Goal: Understand process/instructions: Learn how to perform a task or action

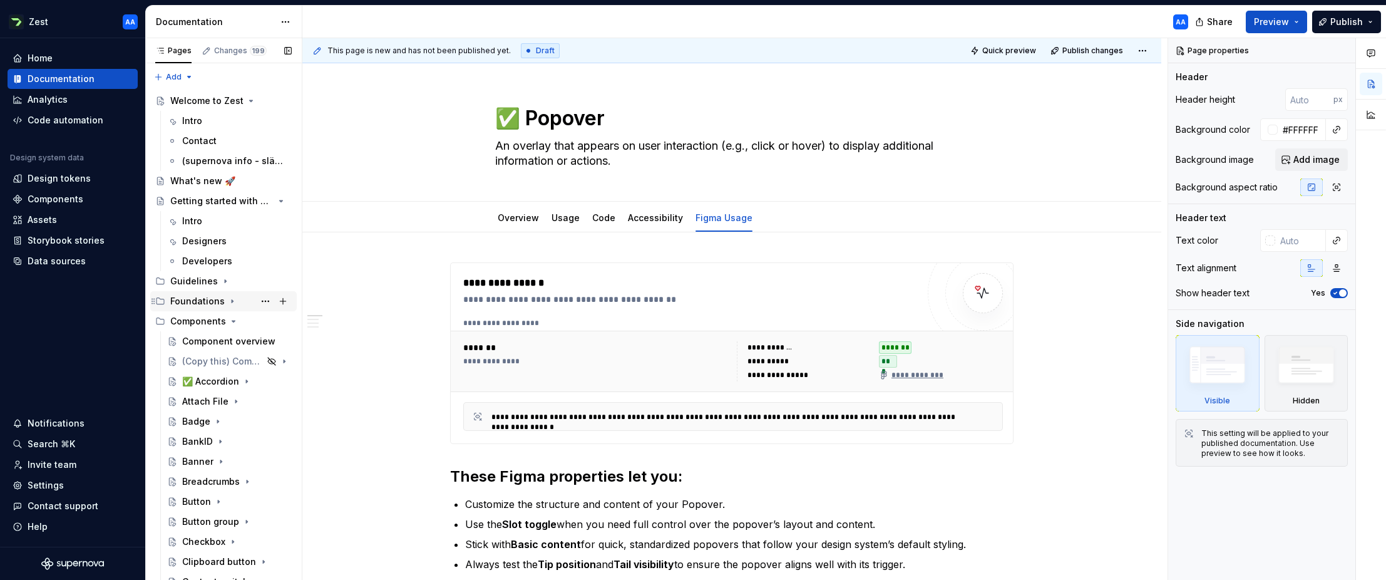
click at [227, 299] on icon "Page tree" at bounding box center [232, 301] width 10 height 10
click at [223, 376] on icon "Page tree" at bounding box center [225, 381] width 10 height 10
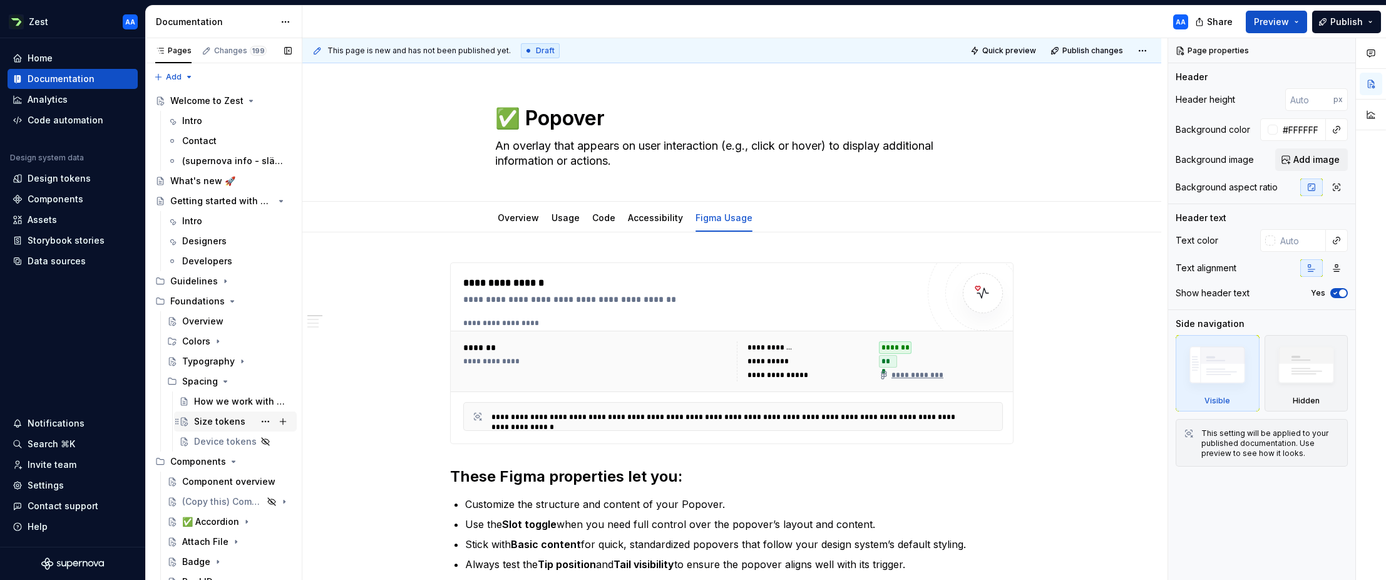
click at [221, 415] on div "Size tokens" at bounding box center [219, 421] width 51 height 13
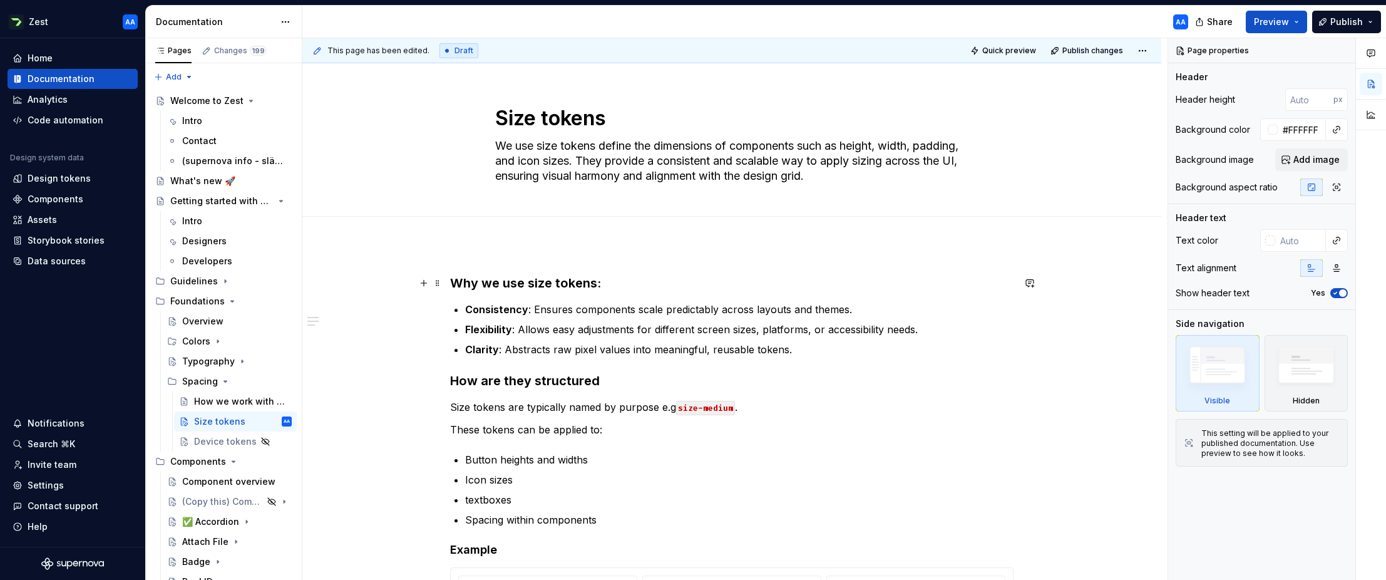
click at [470, 284] on strong "Why we use size tokens:" at bounding box center [525, 282] width 151 height 15
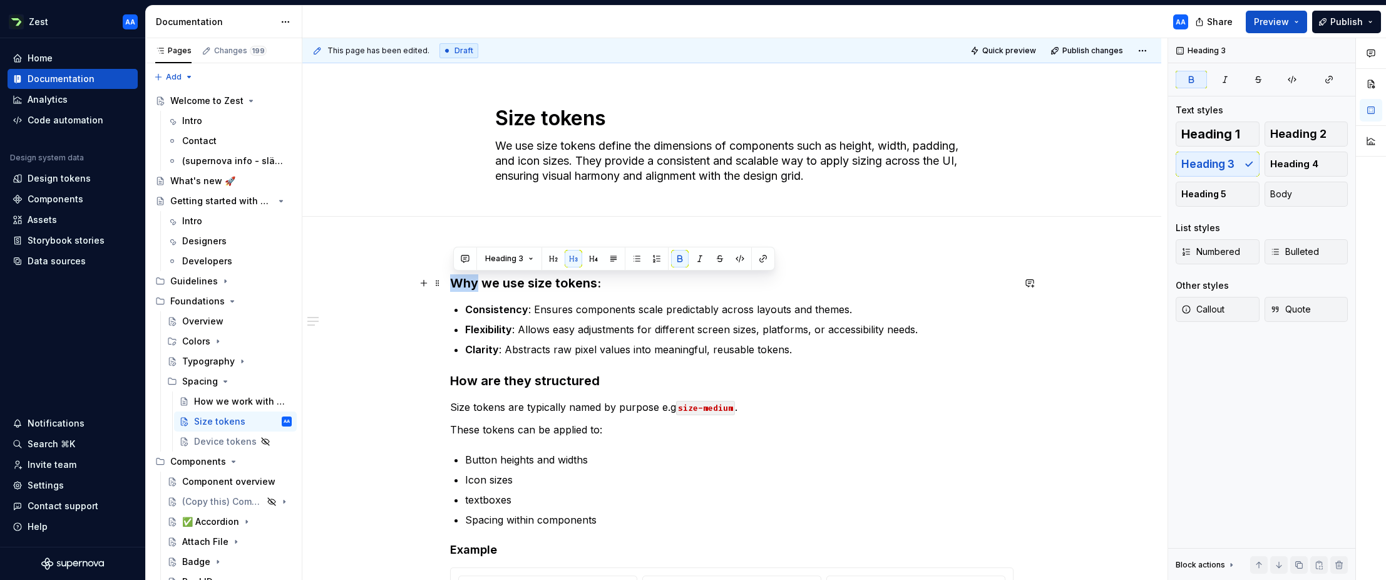
click at [470, 284] on strong "Why we use size tokens:" at bounding box center [525, 282] width 151 height 15
click at [531, 259] on button "Heading 3" at bounding box center [509, 259] width 59 height 18
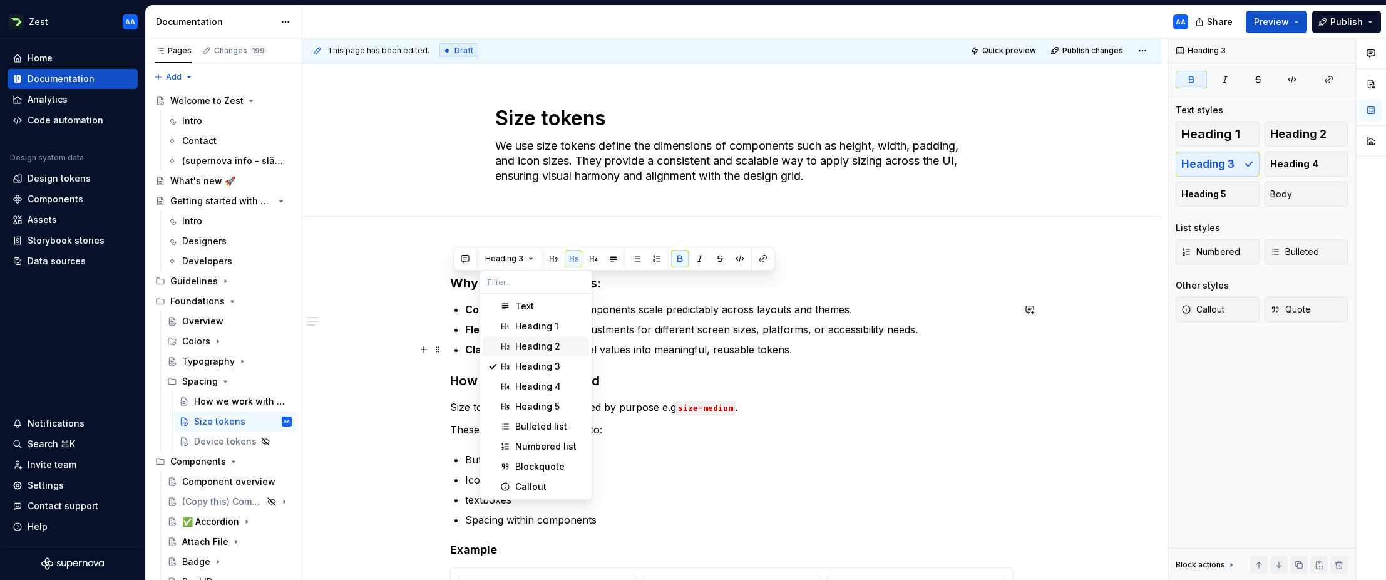
click at [528, 347] on div "Heading 2" at bounding box center [537, 346] width 45 height 13
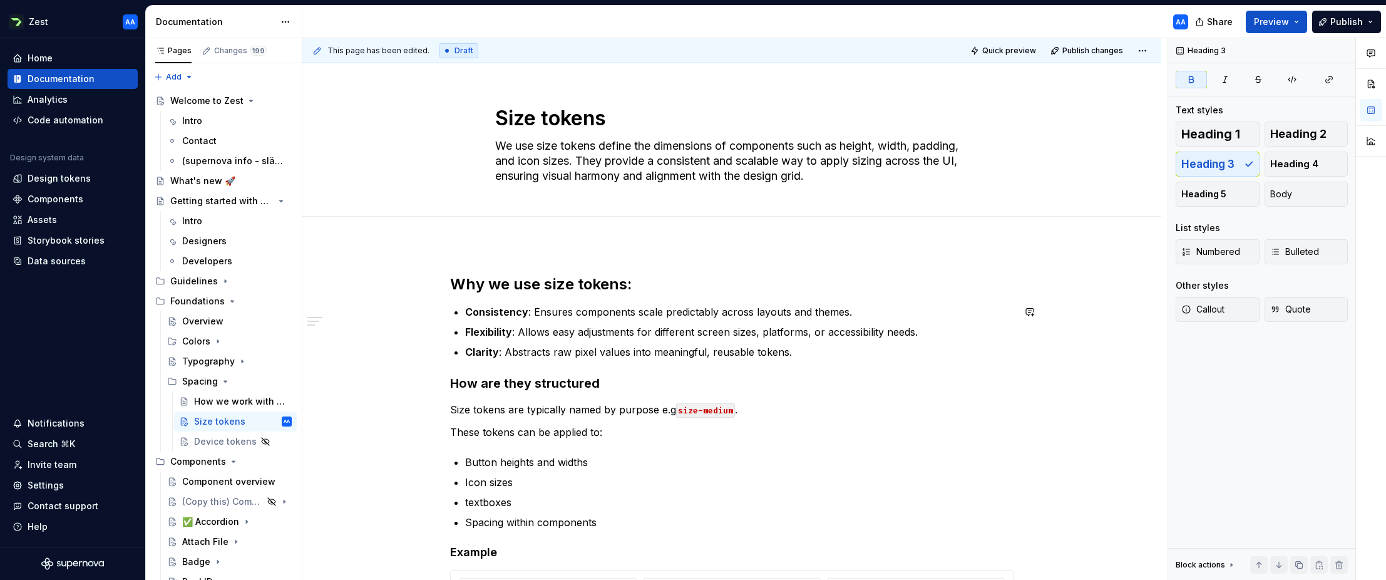
click at [656, 372] on div "Why we use size tokens: Consistency : Ensures components scale predictably acro…" at bounding box center [731, 526] width 563 height 505
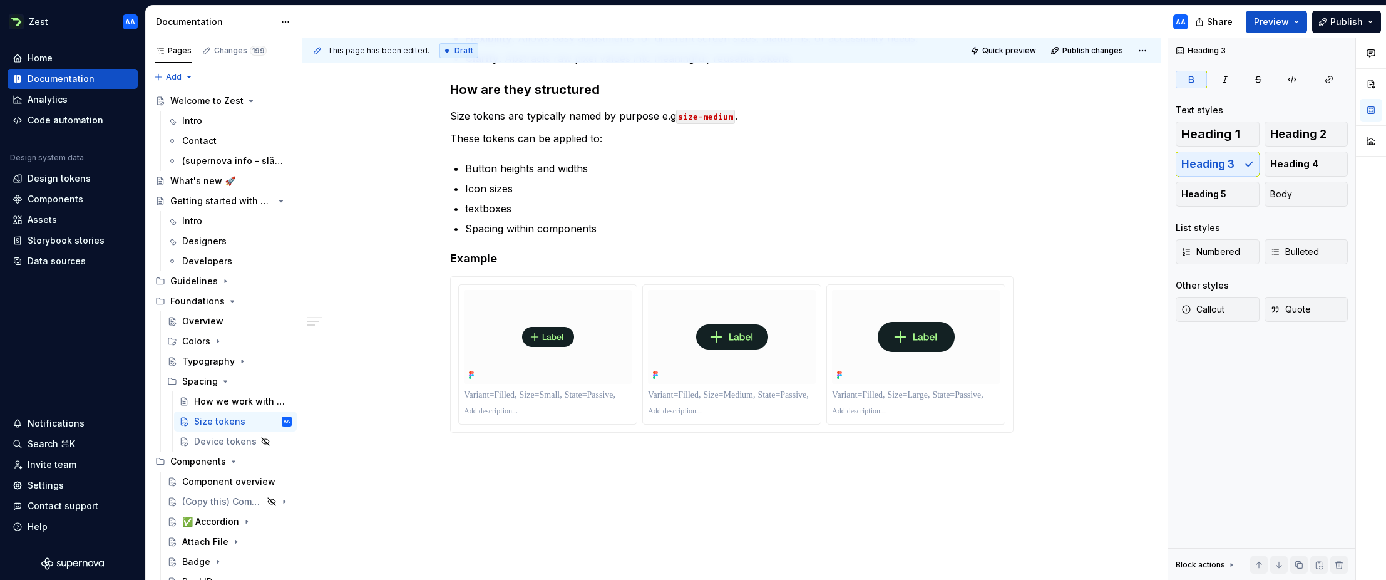
type textarea "*"
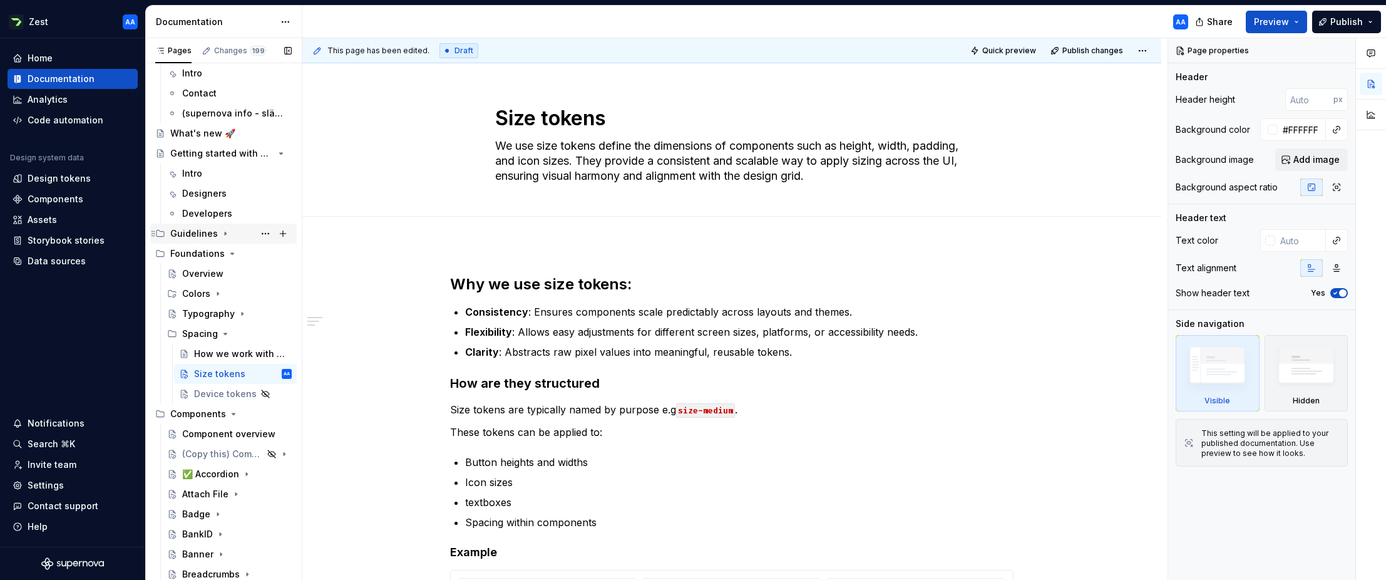
scroll to position [61, 0]
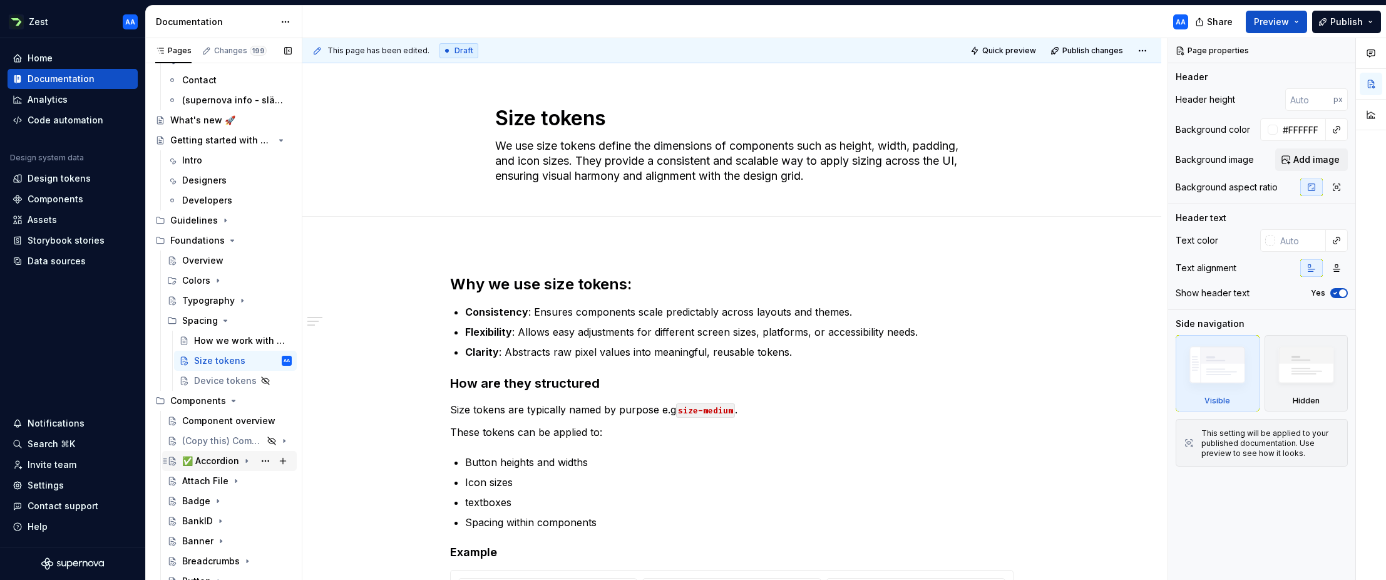
click at [214, 456] on div "✅ Accordion" at bounding box center [210, 460] width 57 height 13
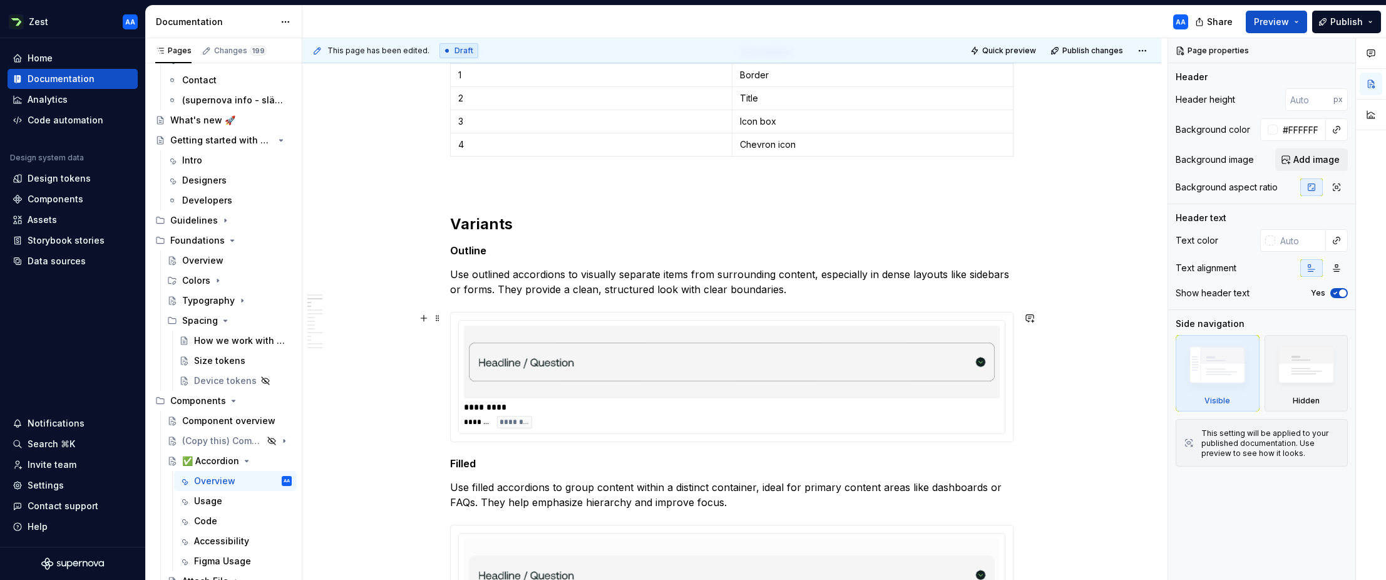
scroll to position [423, 0]
type textarea "*"
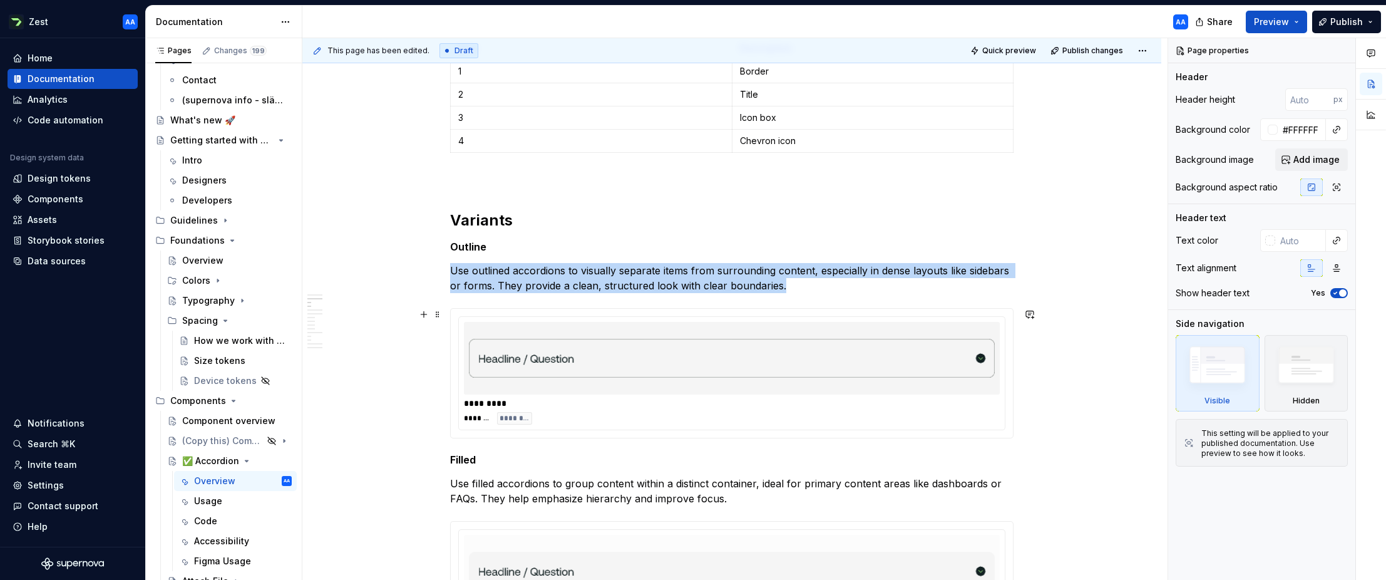
click at [923, 386] on img at bounding box center [732, 358] width 526 height 63
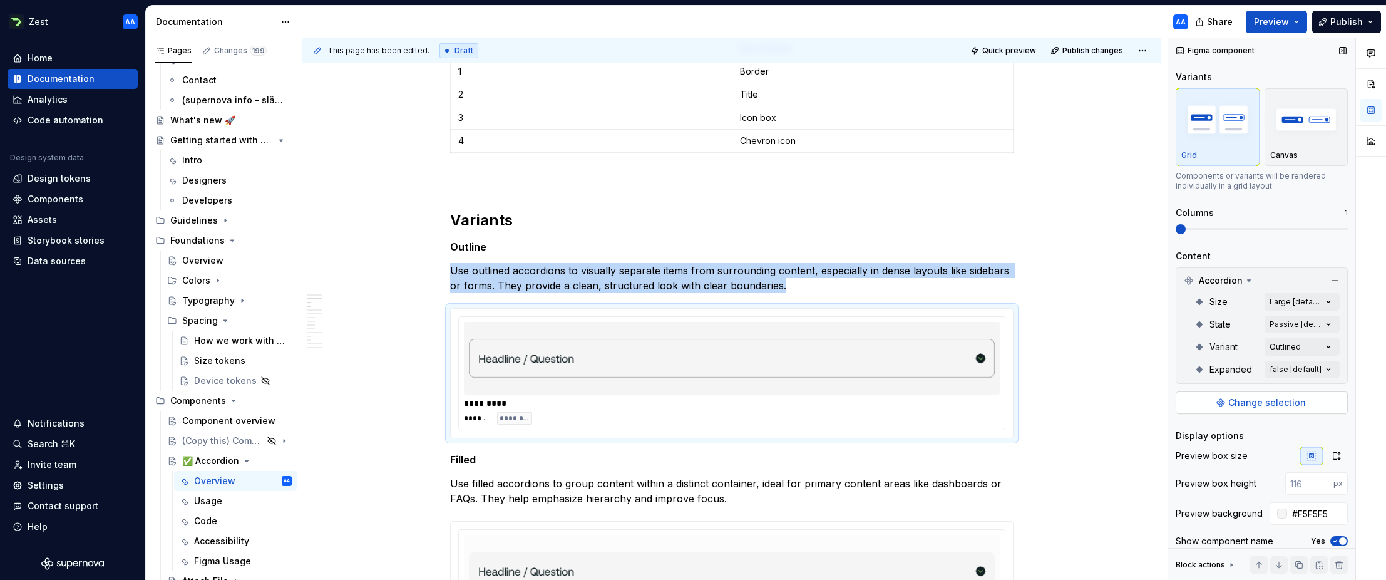
click at [1290, 405] on span "Change selection" at bounding box center [1267, 402] width 78 height 13
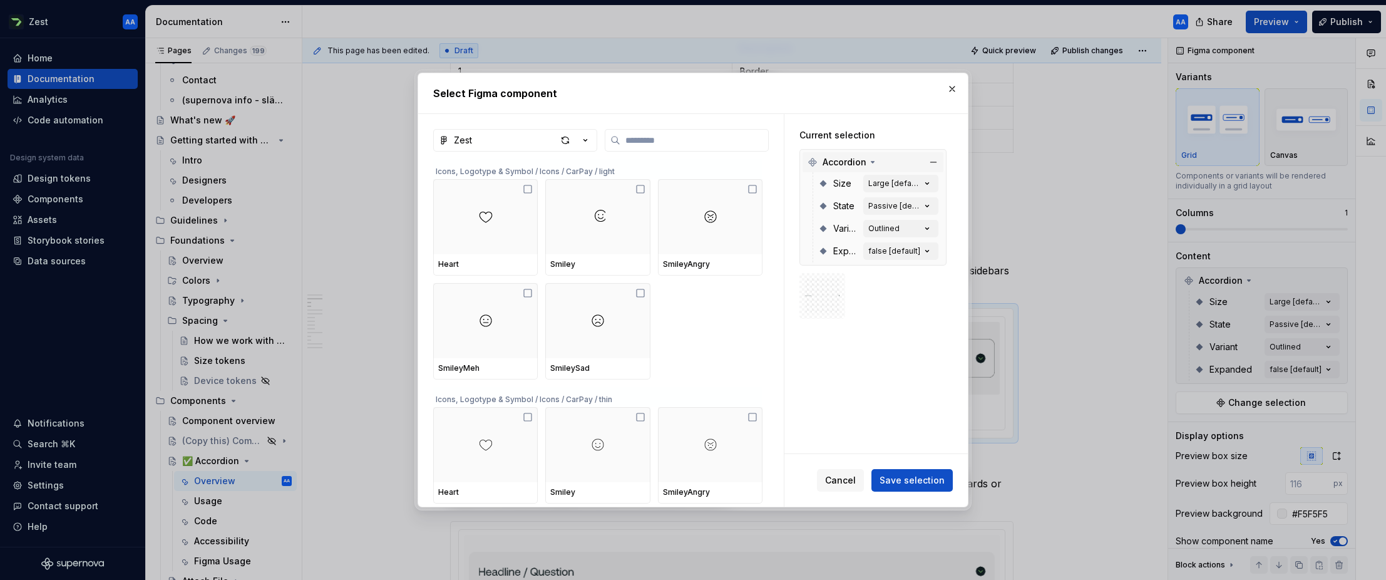
click at [912, 162] on div "Accordion" at bounding box center [873, 162] width 141 height 20
click at [875, 162] on icon at bounding box center [873, 162] width 10 height 10
click at [848, 476] on span "Cancel" at bounding box center [840, 480] width 31 height 13
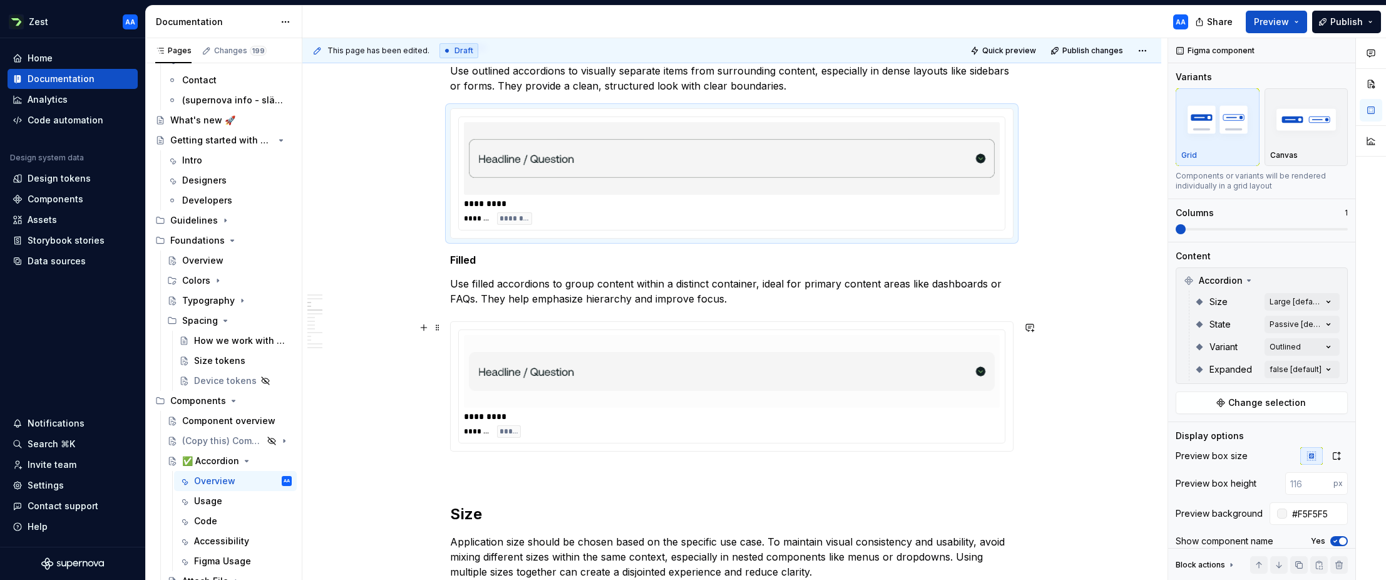
scroll to position [622, 0]
type input "#FCFCFC"
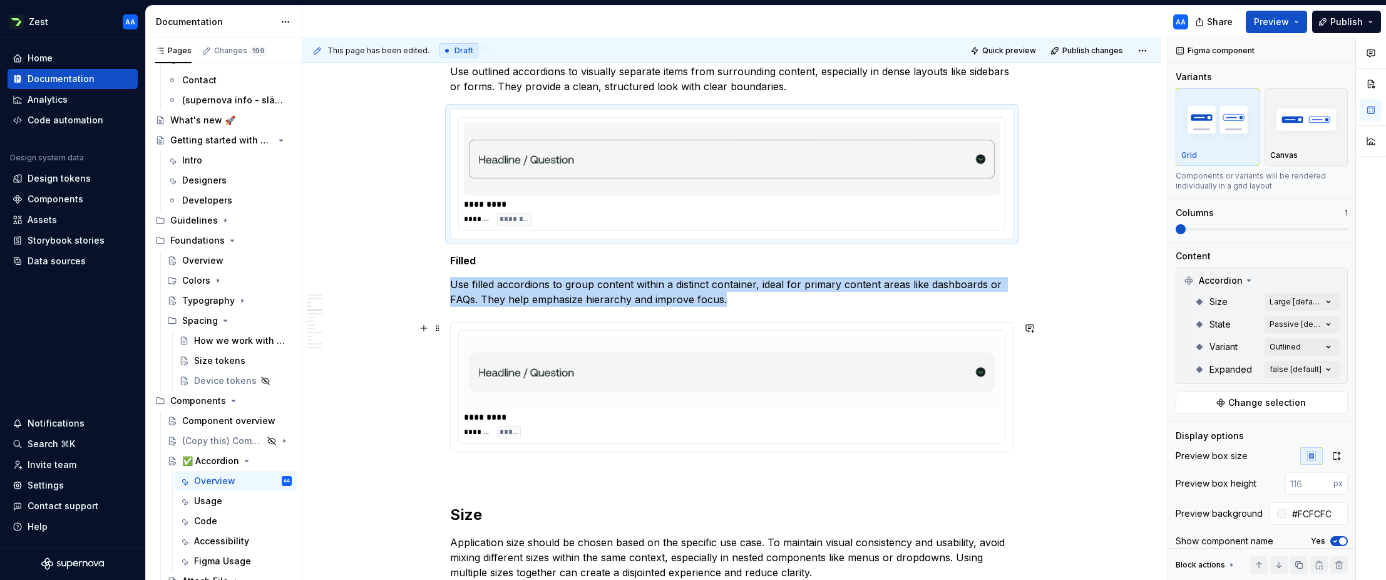
click at [881, 381] on img at bounding box center [732, 372] width 526 height 63
type textarea "*"
click at [747, 201] on div "*********" at bounding box center [732, 204] width 536 height 13
type input "#F5F5F5"
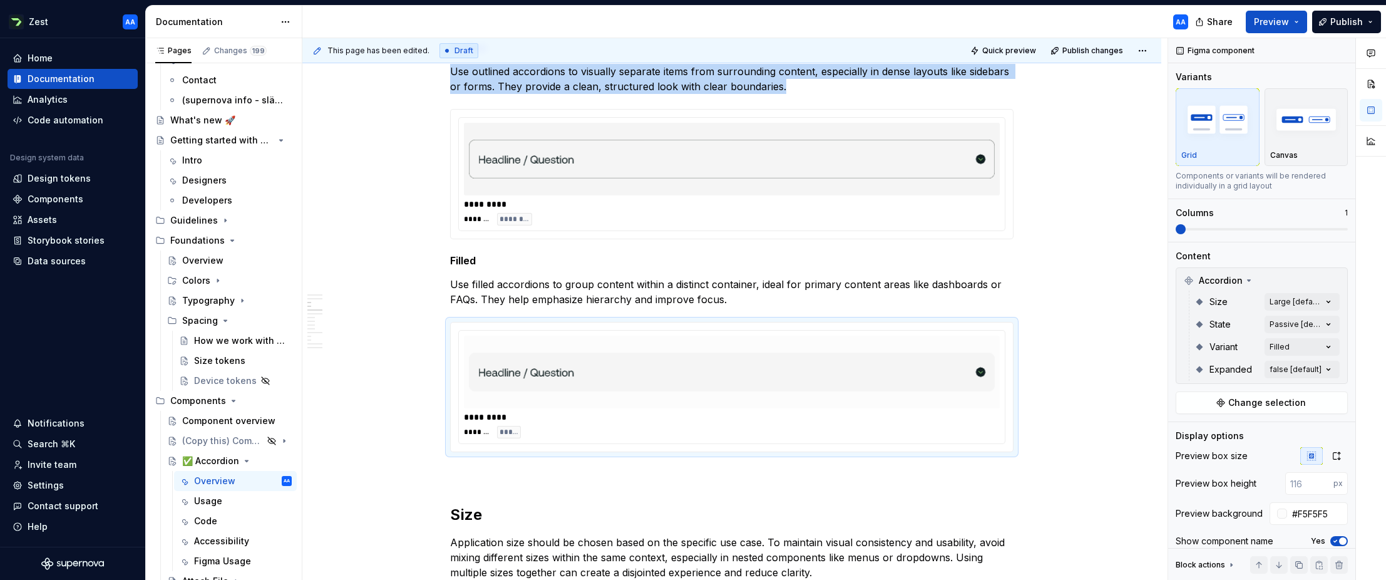
click at [747, 201] on div "*********" at bounding box center [732, 204] width 536 height 13
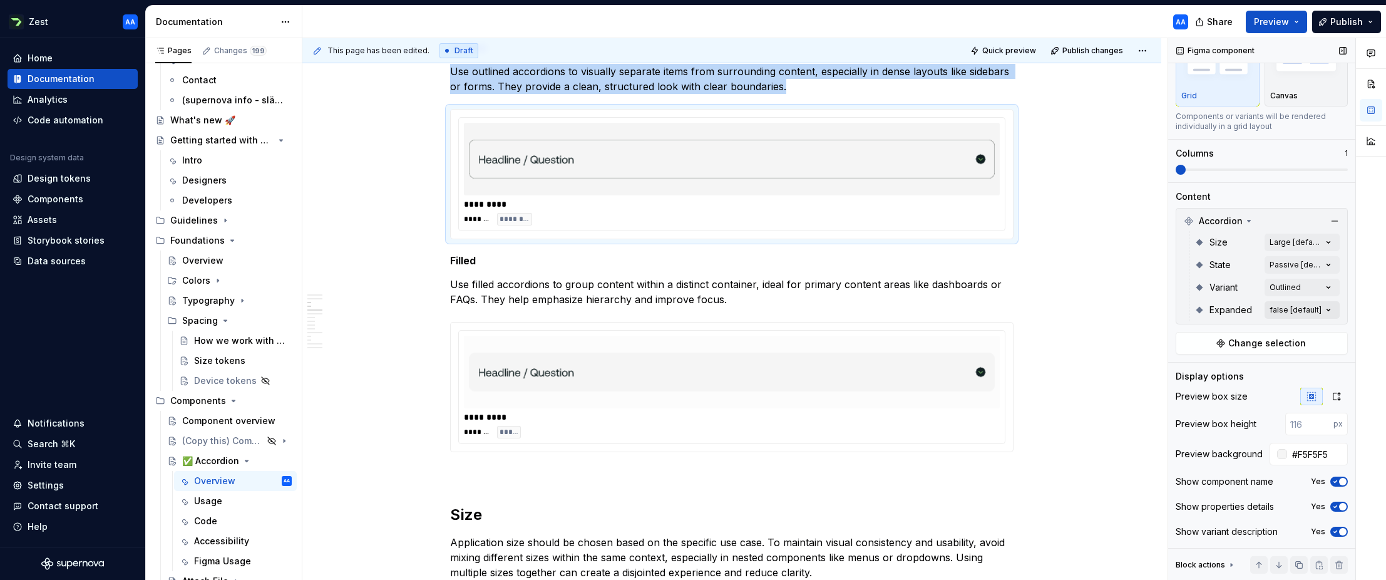
scroll to position [49, 0]
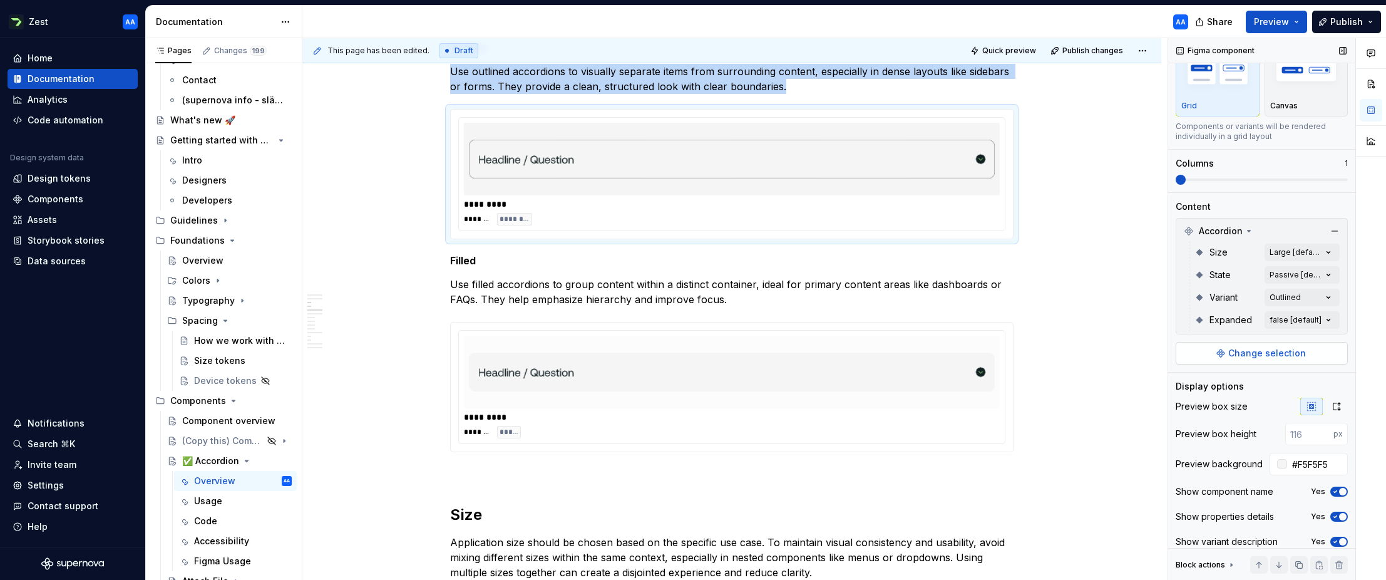
click at [1260, 357] on span "Change selection" at bounding box center [1267, 353] width 78 height 13
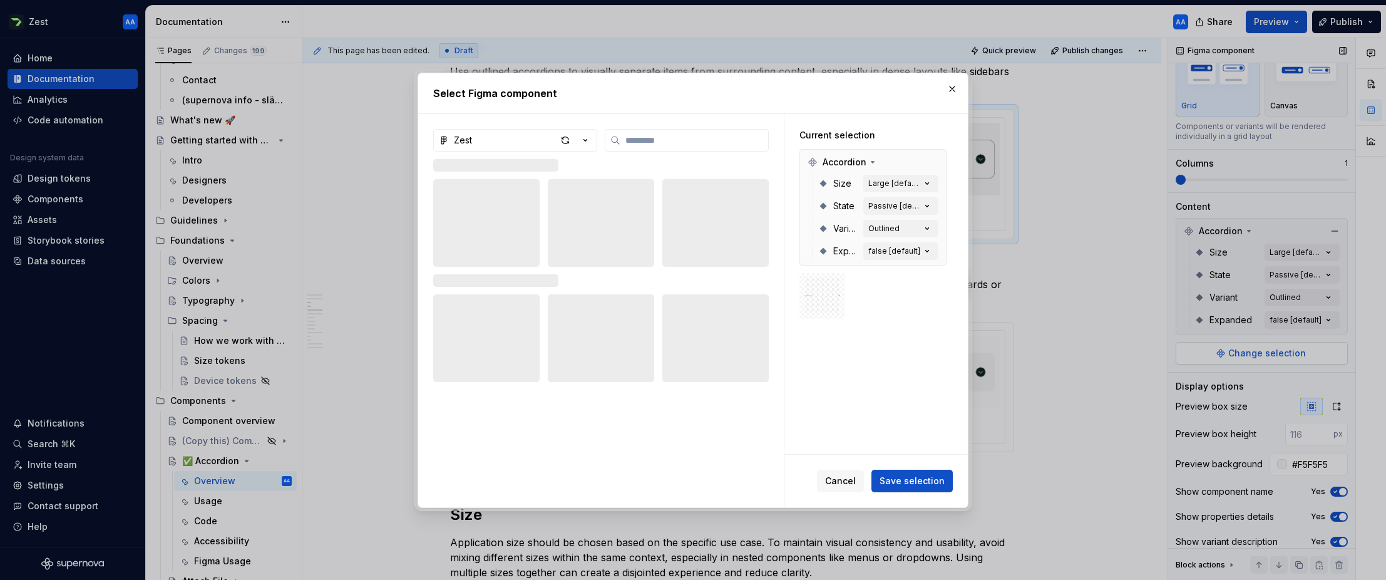
type textarea "*"
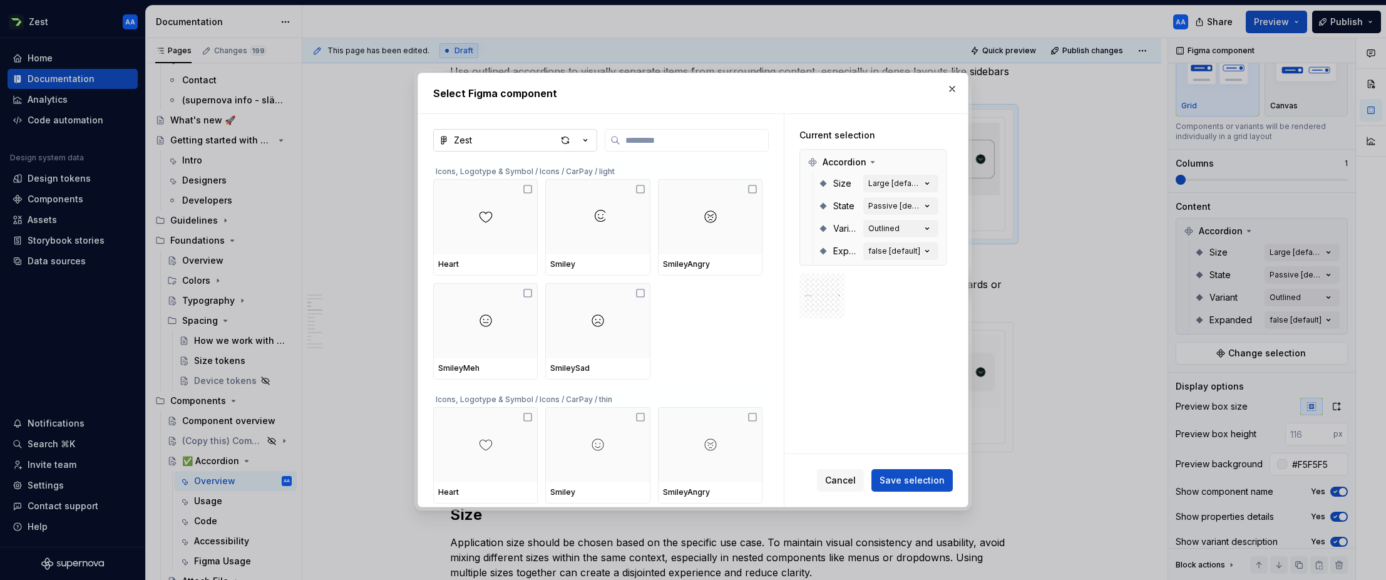
click at [590, 137] on icon "button" at bounding box center [585, 140] width 13 height 13
click at [603, 110] on div "Select Figma component Zest Icons, Logotype & Symbol / Icons / CarPay / light H…" at bounding box center [693, 290] width 1386 height 580
click at [639, 138] on input "search" at bounding box center [694, 140] width 148 height 13
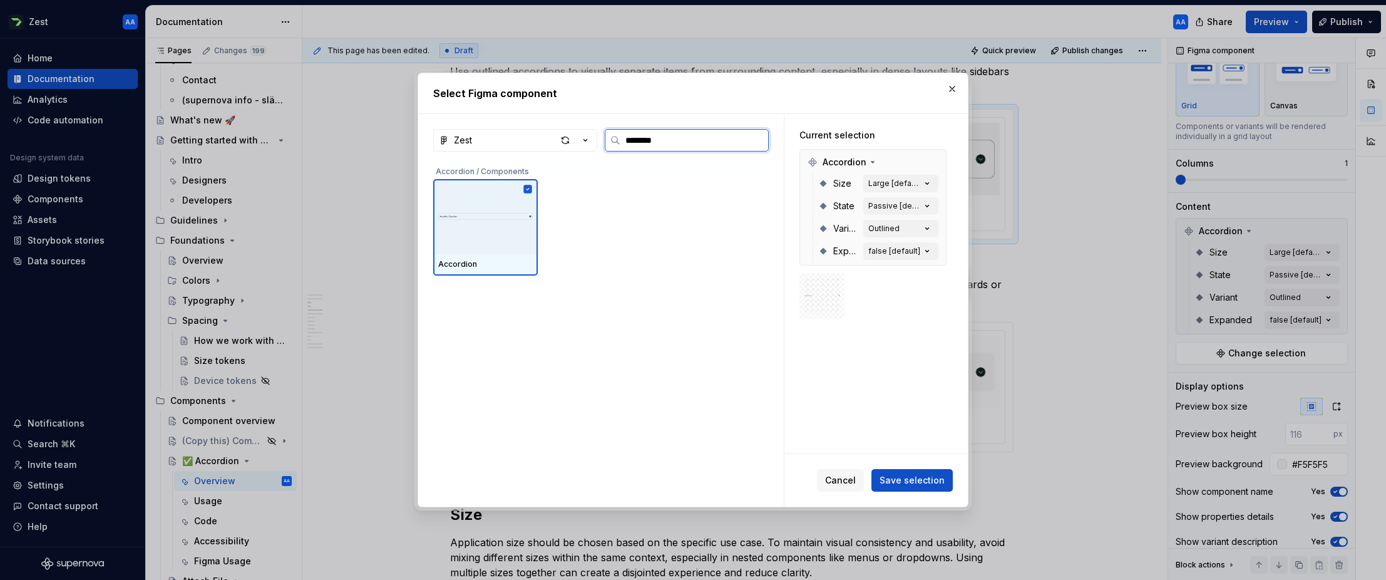
type input "*********"
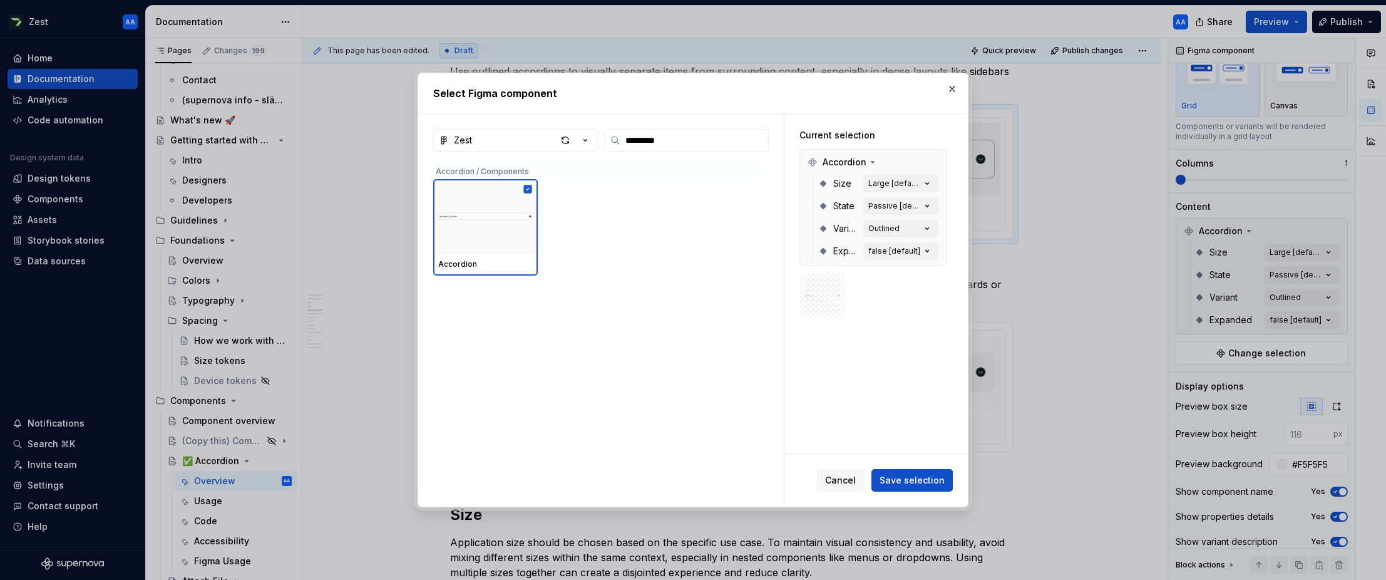
click at [827, 292] on img at bounding box center [822, 296] width 36 height 36
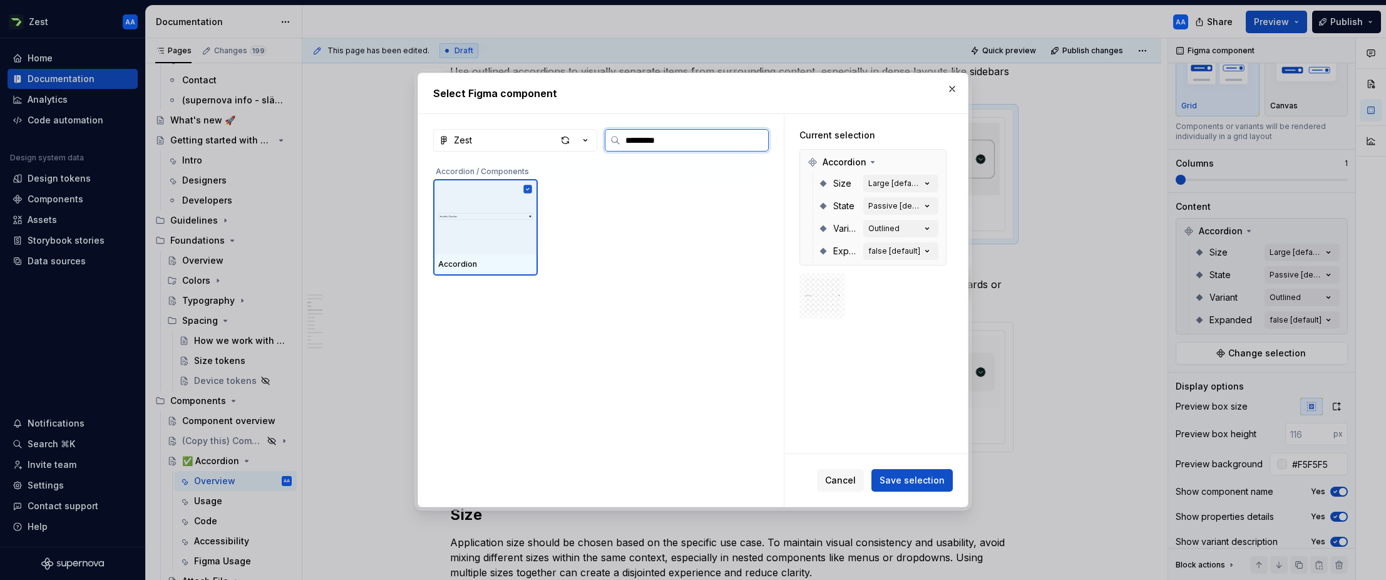
click at [490, 256] on div "Accordion" at bounding box center [485, 264] width 105 height 21
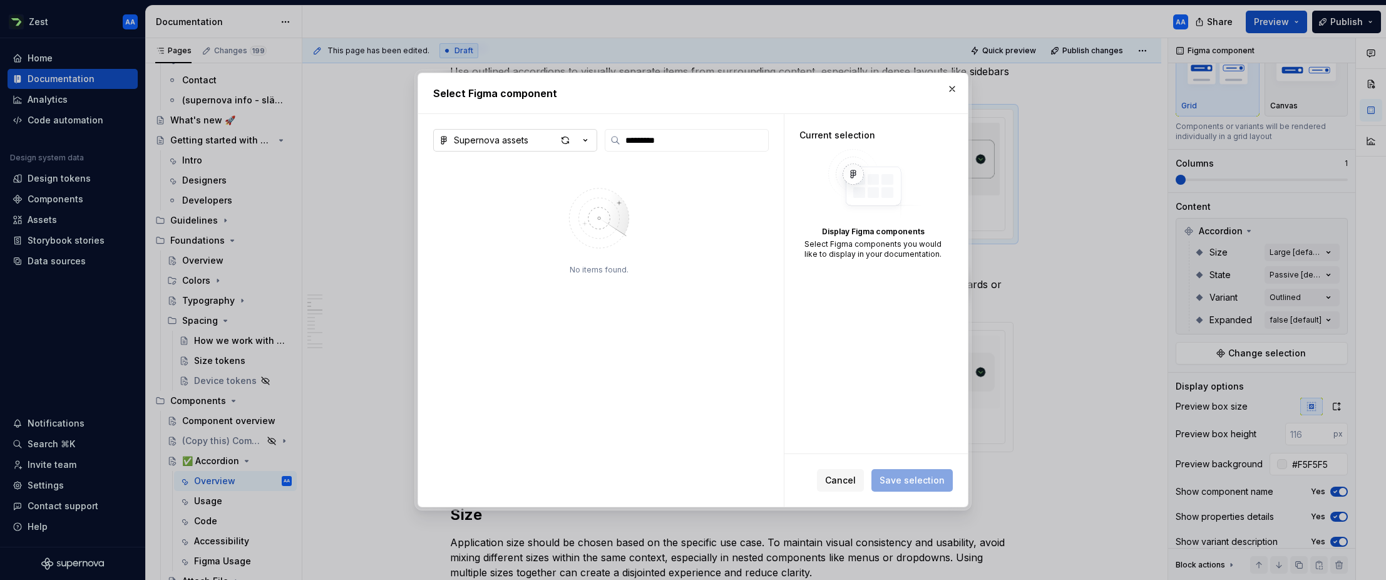
click at [587, 138] on icon "button" at bounding box center [585, 140] width 13 height 13
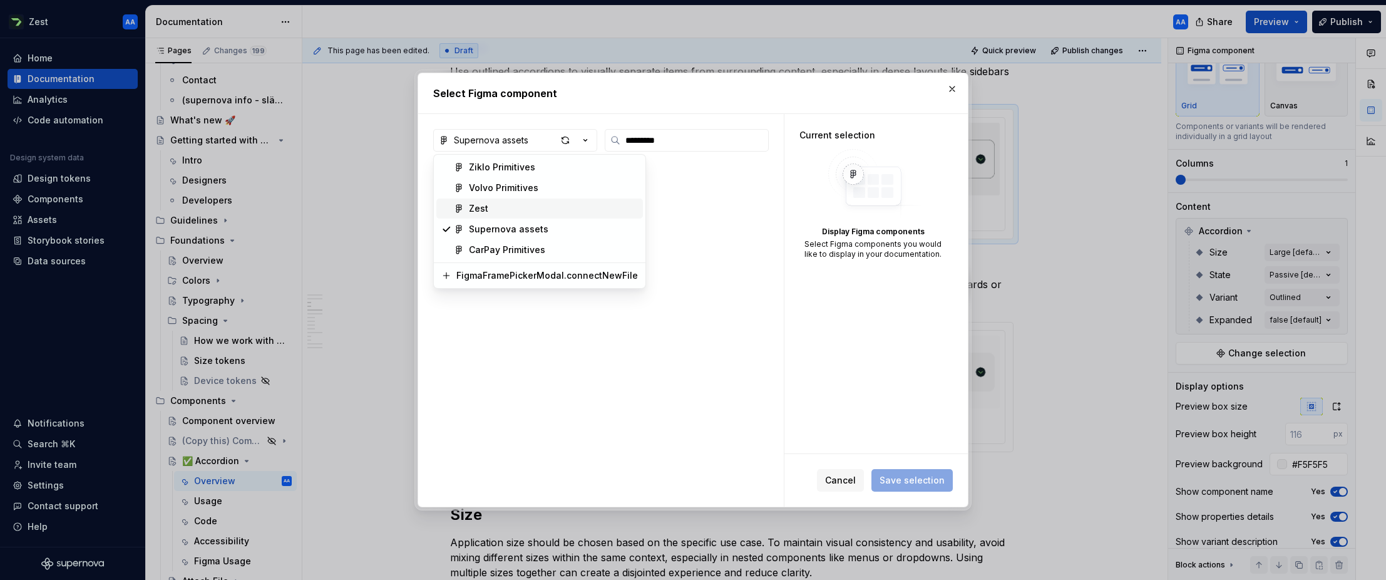
click at [512, 207] on div "Zest" at bounding box center [553, 208] width 169 height 13
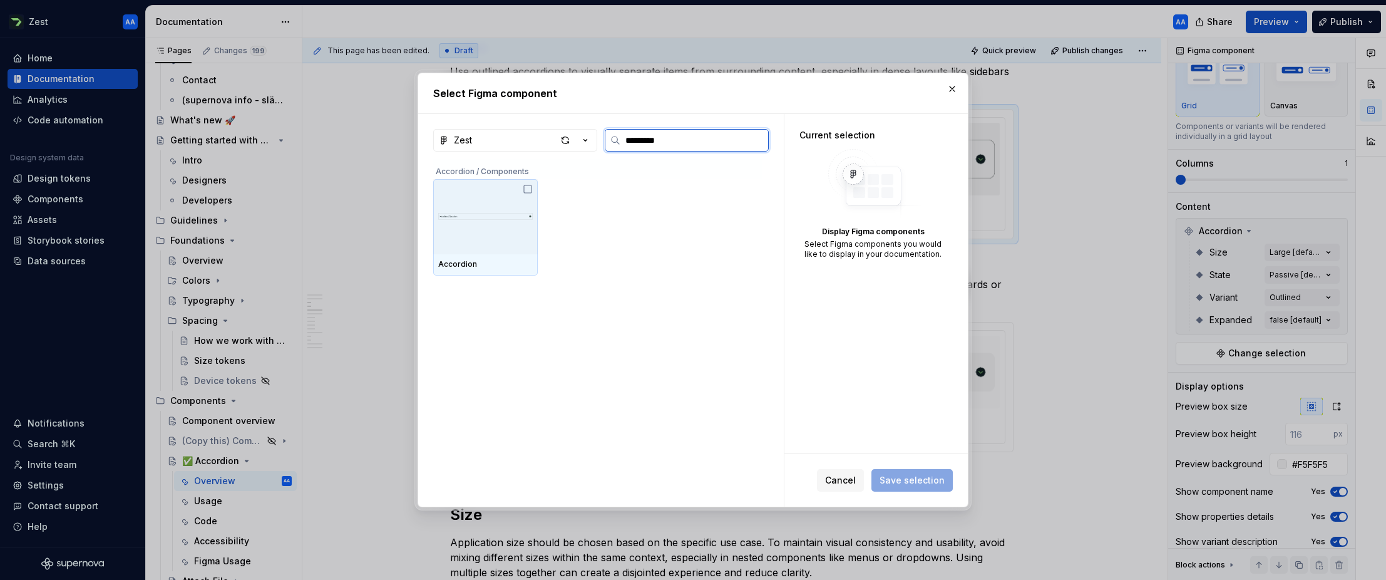
click at [515, 202] on img at bounding box center [485, 216] width 95 height 63
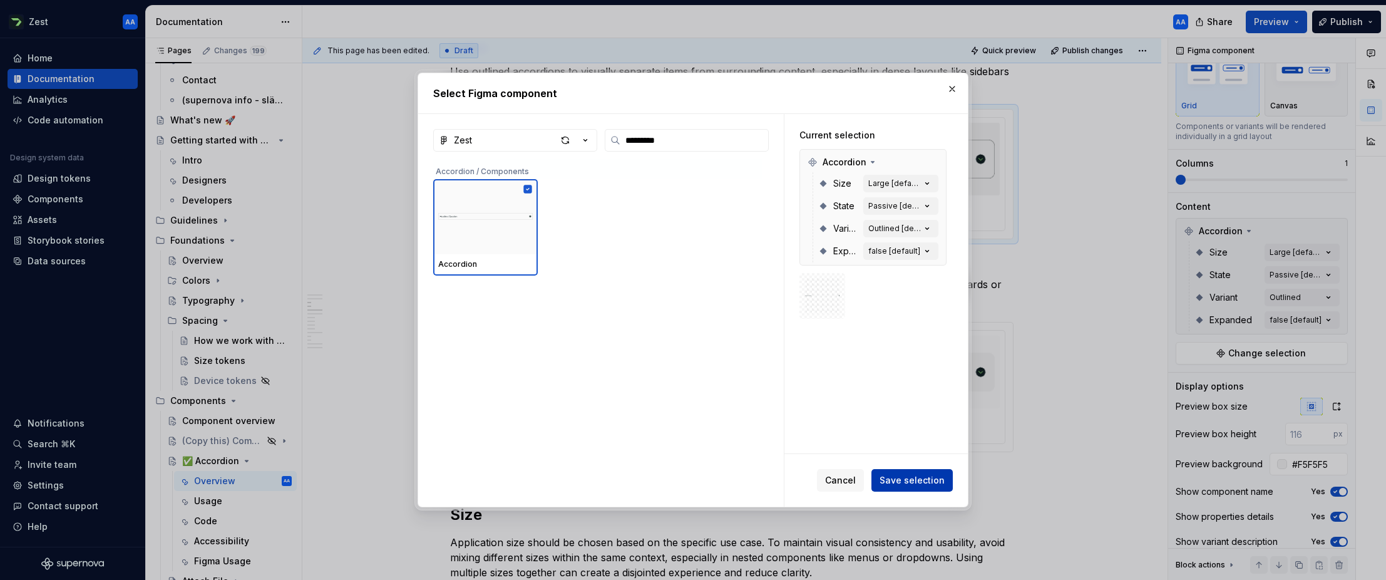
click at [904, 478] on span "Save selection" at bounding box center [912, 480] width 65 height 13
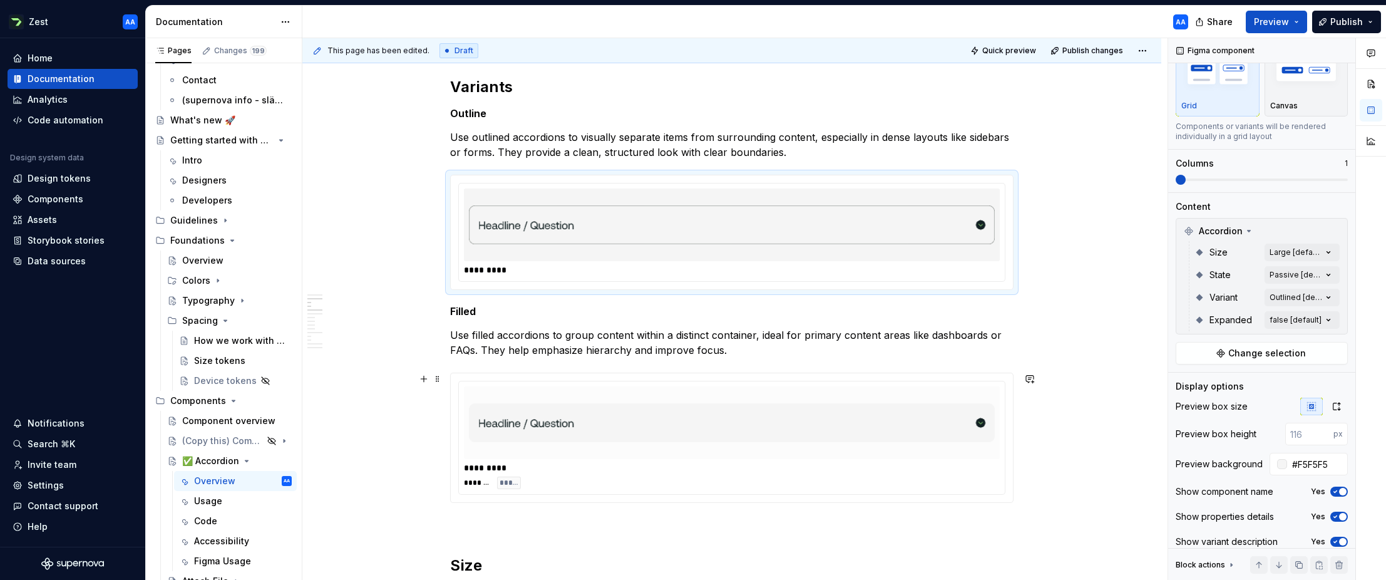
scroll to position [555, 0]
type textarea "*"
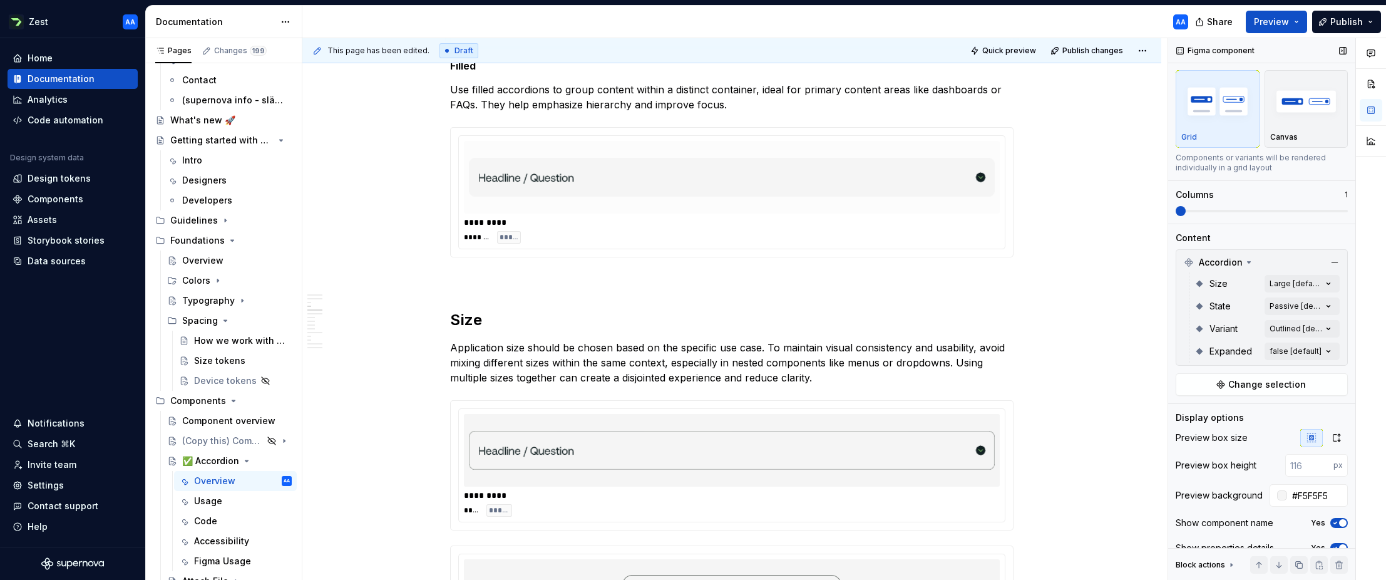
scroll to position [9, 0]
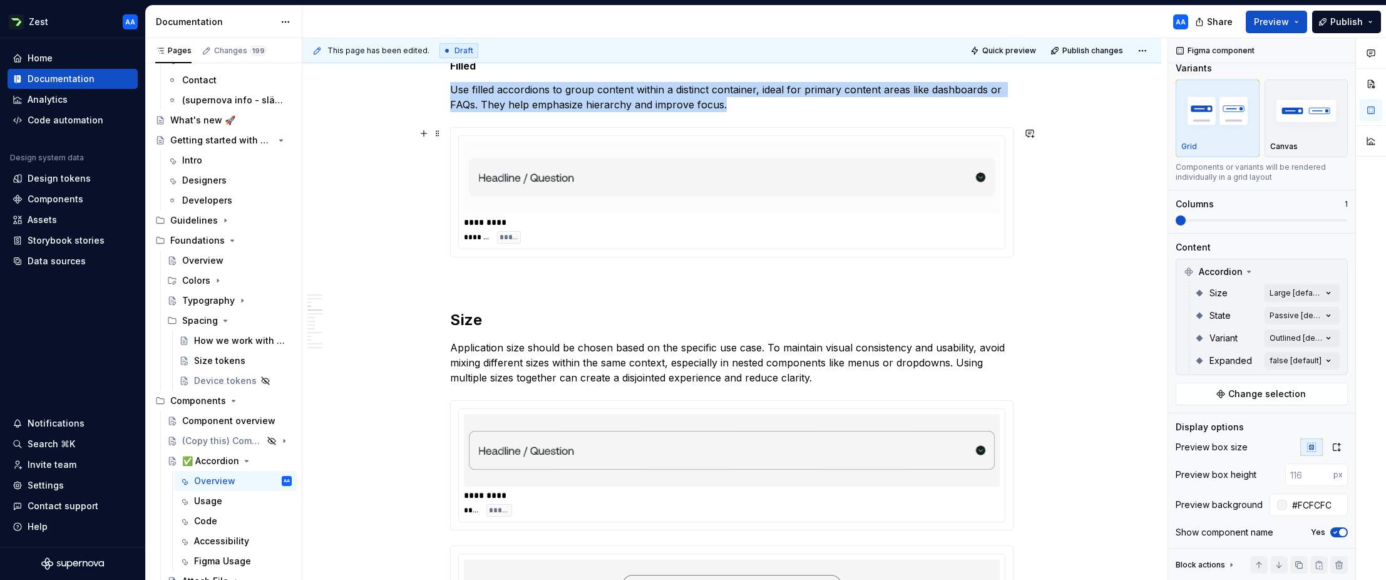
click at [898, 143] on div at bounding box center [732, 177] width 536 height 73
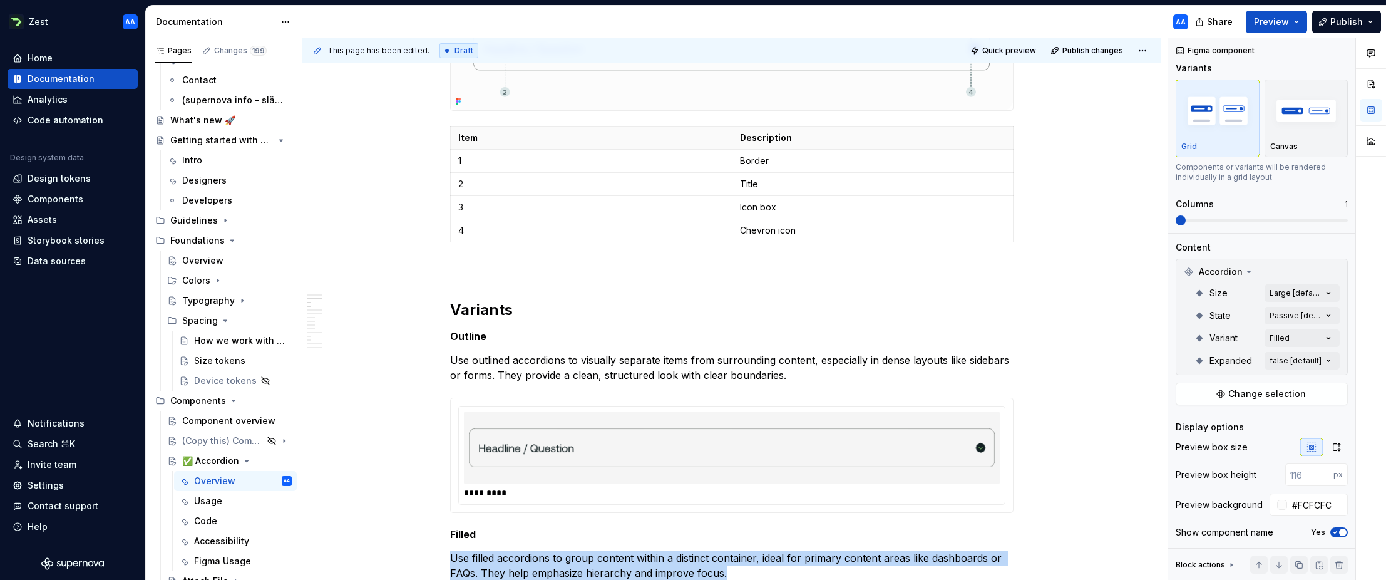
scroll to position [361, 0]
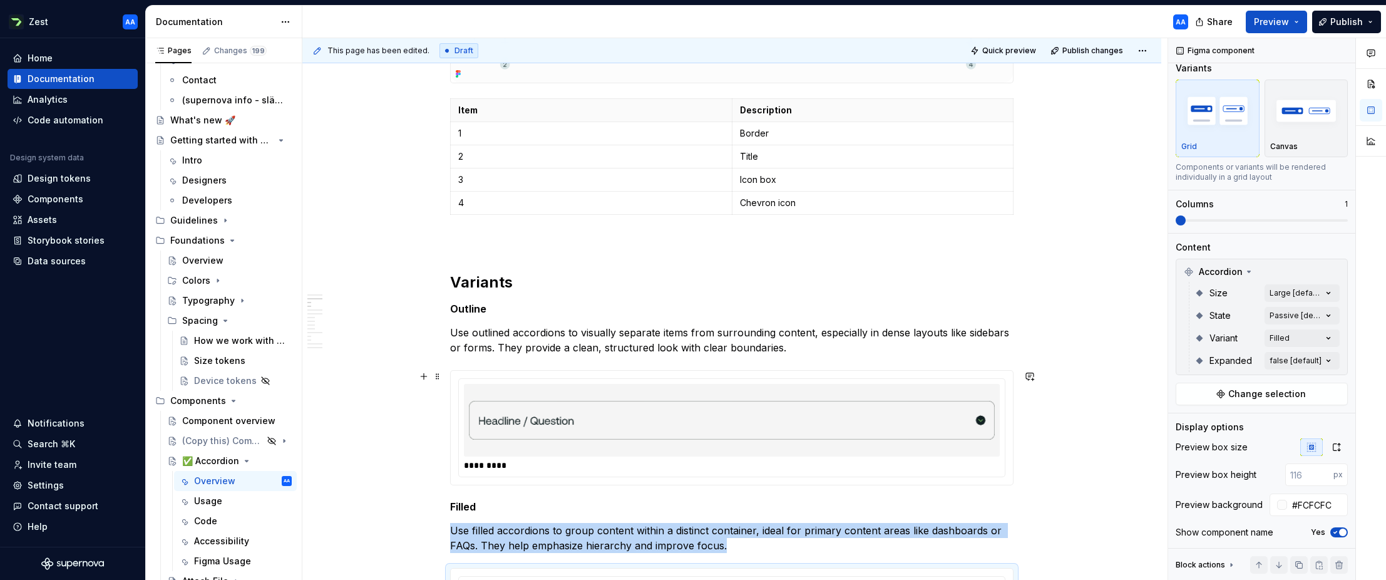
type input "#F5F5F5"
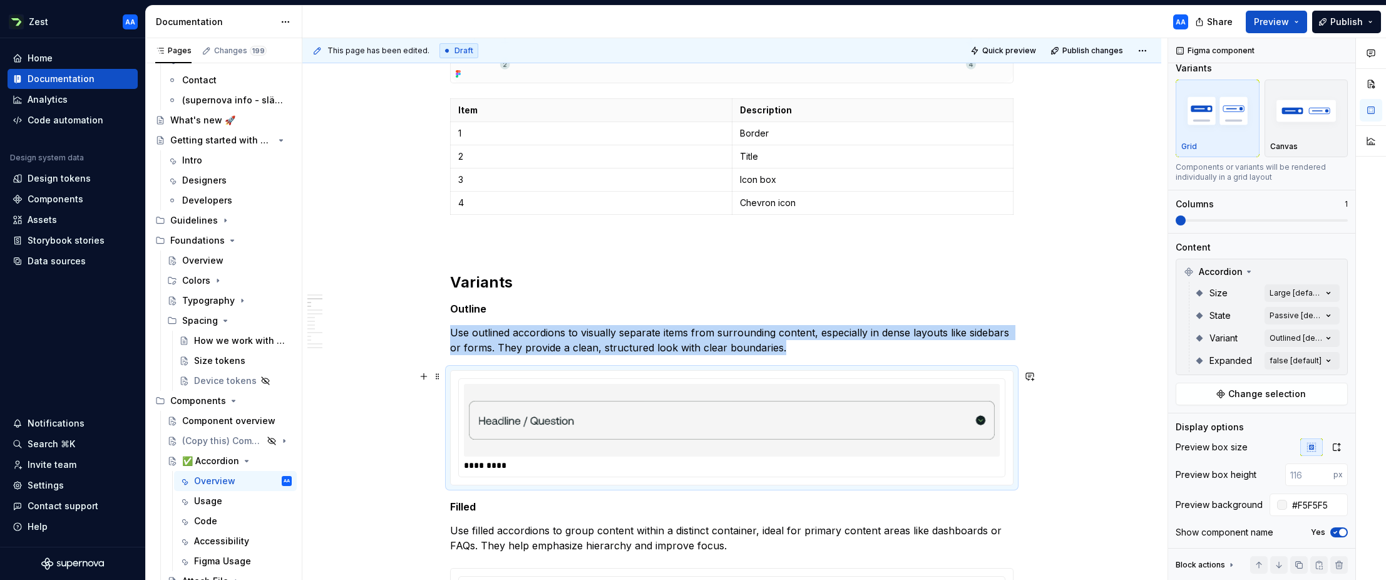
click at [915, 384] on div at bounding box center [732, 420] width 536 height 73
click at [1308, 128] on img "button" at bounding box center [1306, 111] width 73 height 46
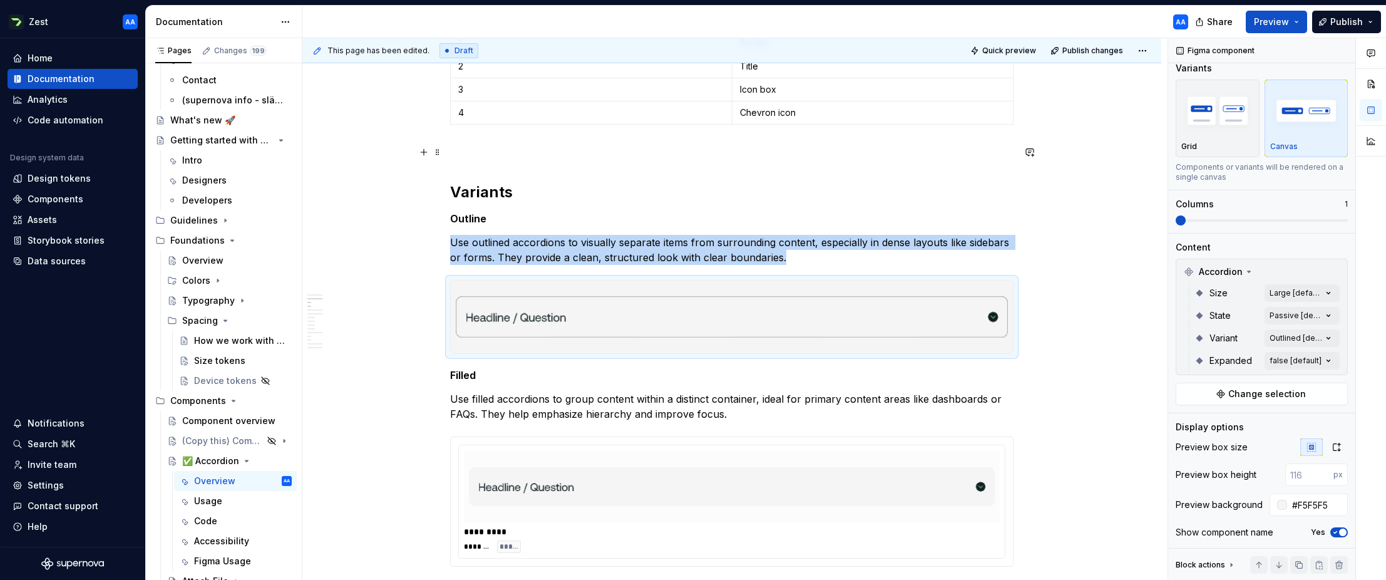
scroll to position [446, 0]
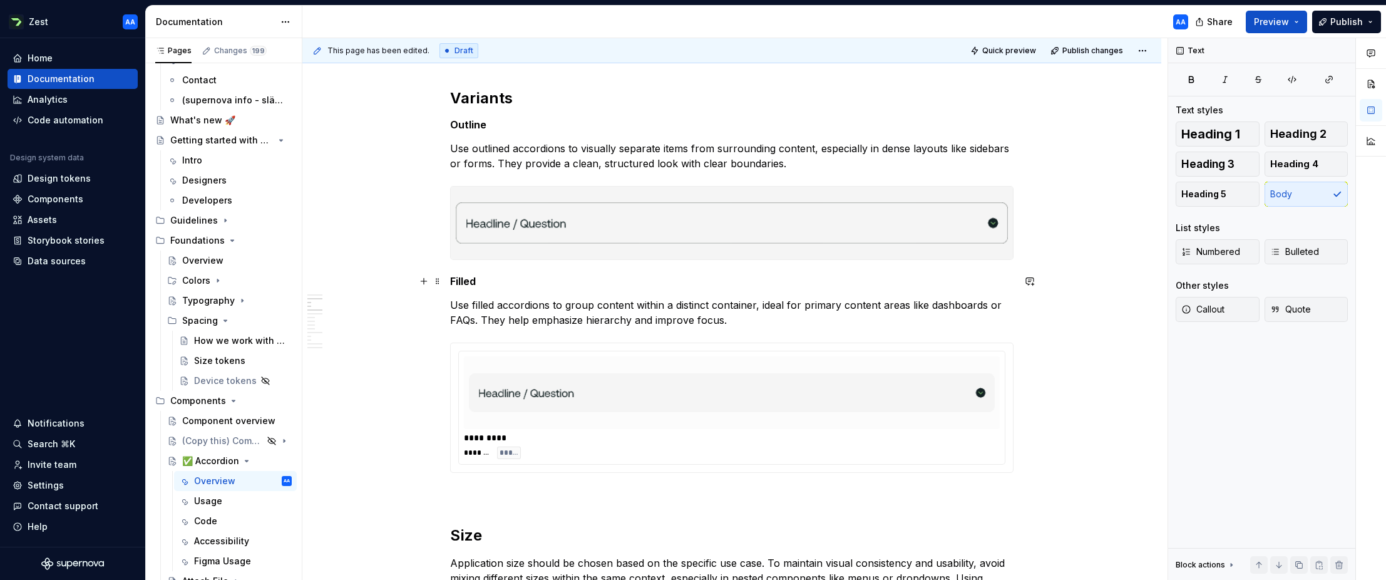
scroll to position [563, 0]
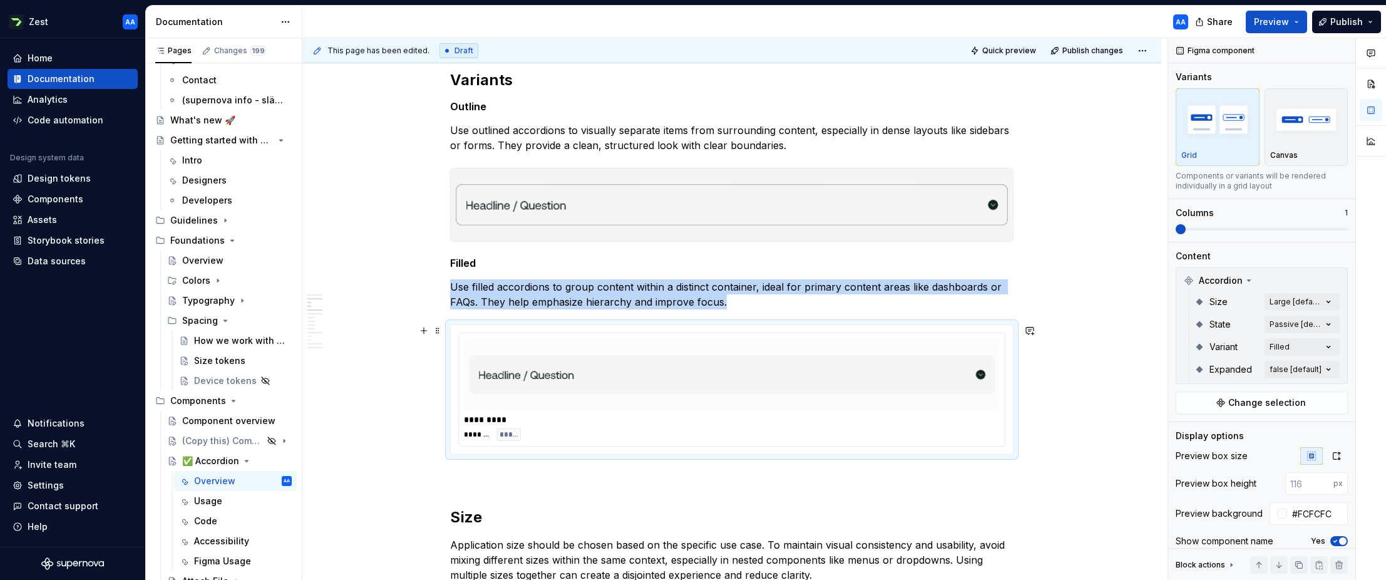
click at [980, 400] on img at bounding box center [732, 374] width 526 height 63
click at [1293, 141] on img "button" at bounding box center [1306, 119] width 73 height 46
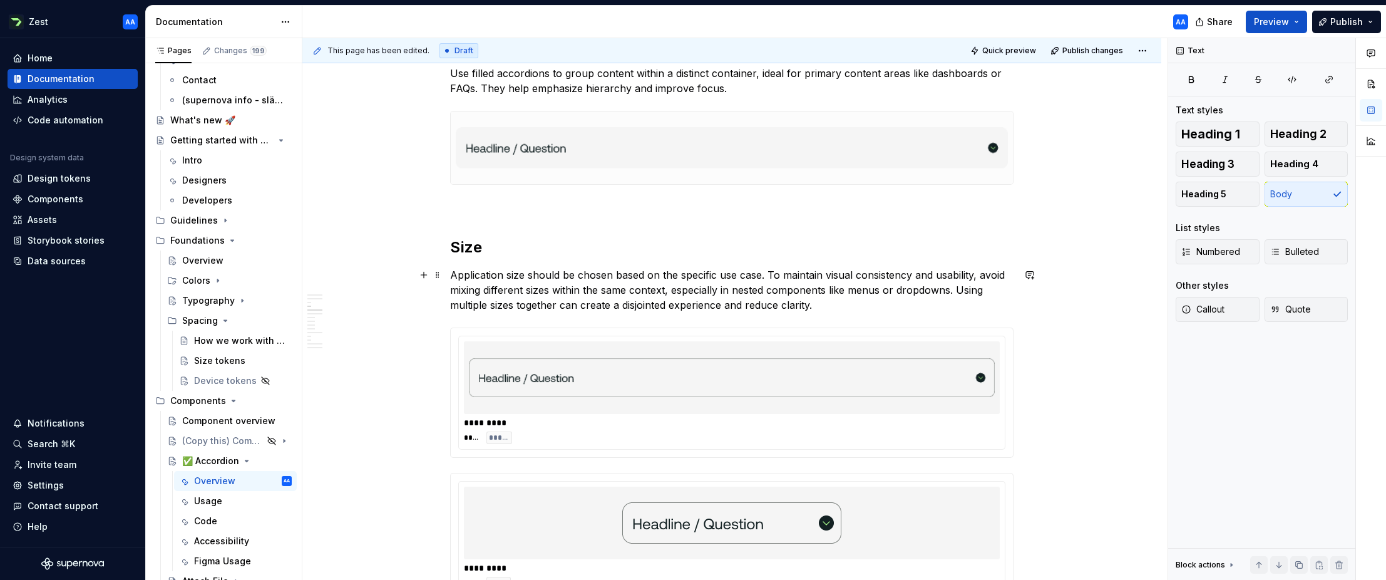
scroll to position [849, 0]
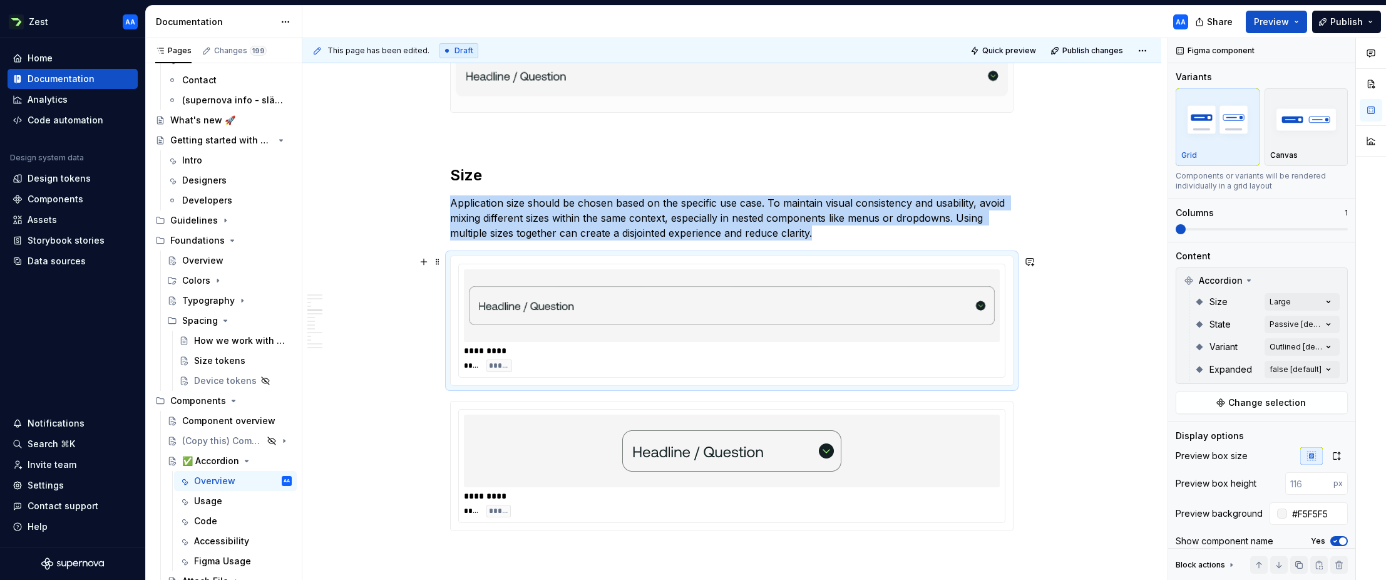
click at [991, 364] on div "**** *****" at bounding box center [732, 365] width 536 height 13
click at [1313, 157] on div "Canvas" at bounding box center [1306, 155] width 73 height 10
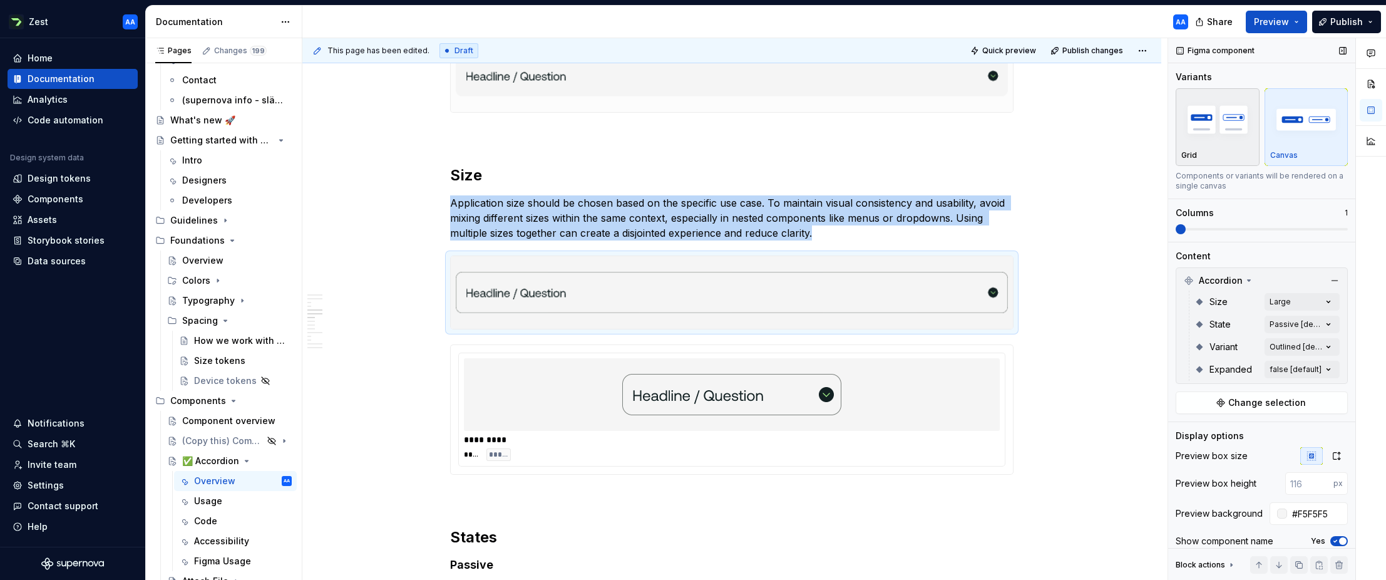
click at [1228, 149] on div "Grid" at bounding box center [1217, 127] width 73 height 66
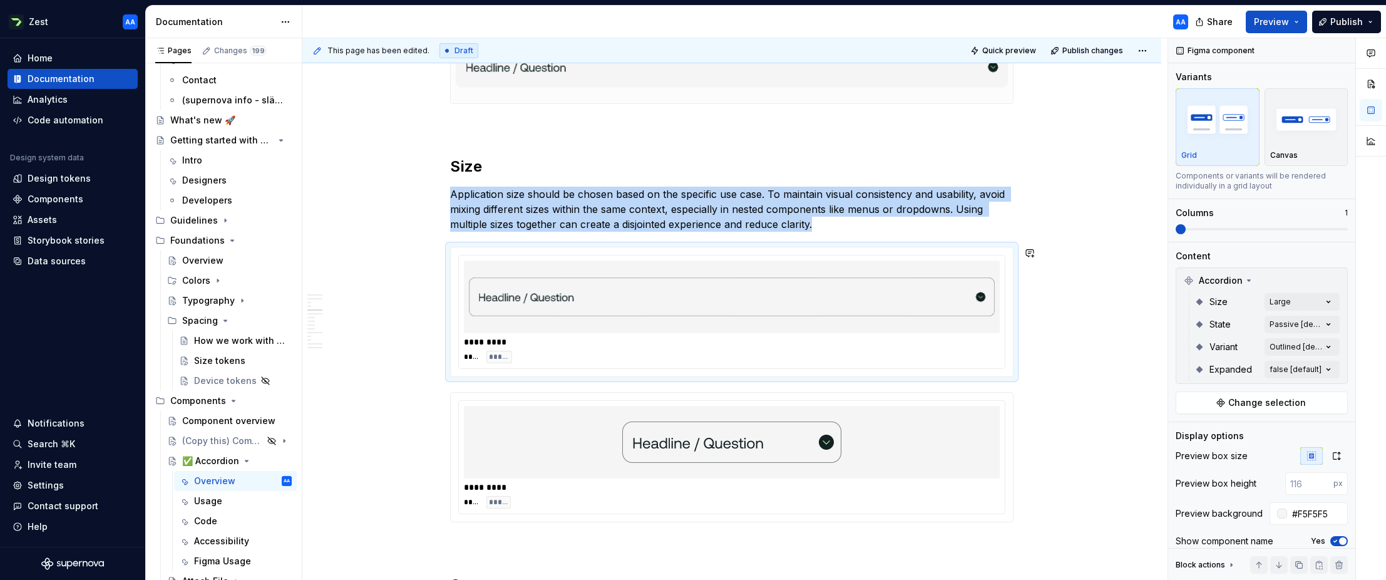
scroll to position [841, 0]
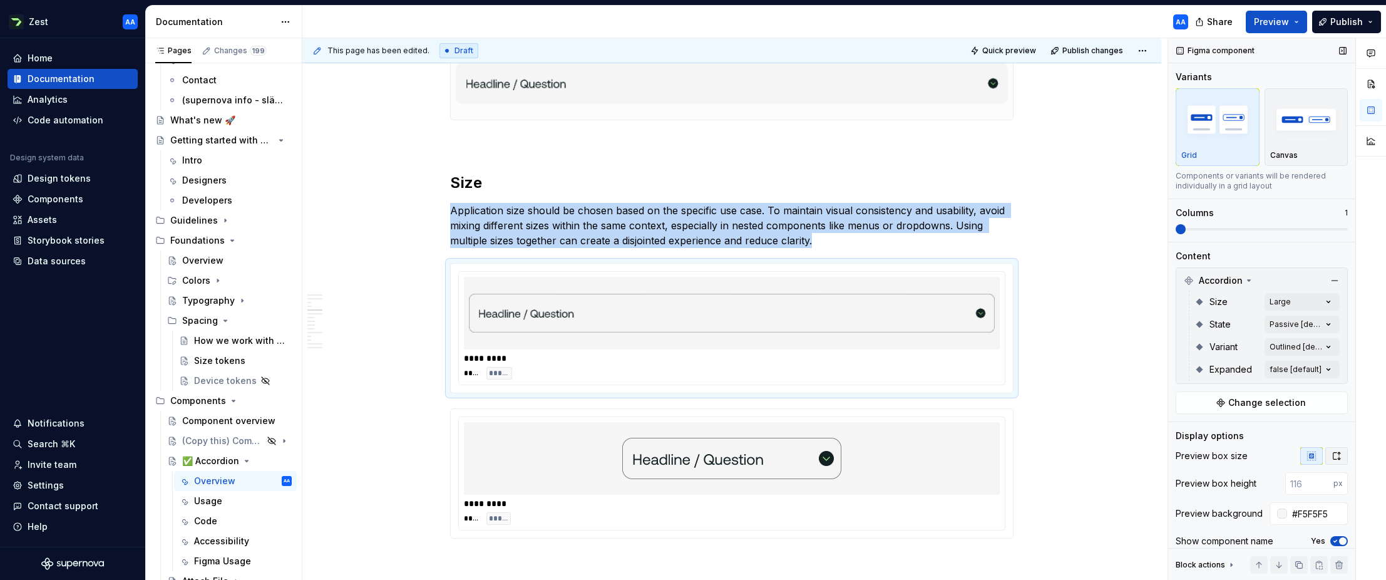
click at [1332, 452] on icon "button" at bounding box center [1337, 456] width 10 height 10
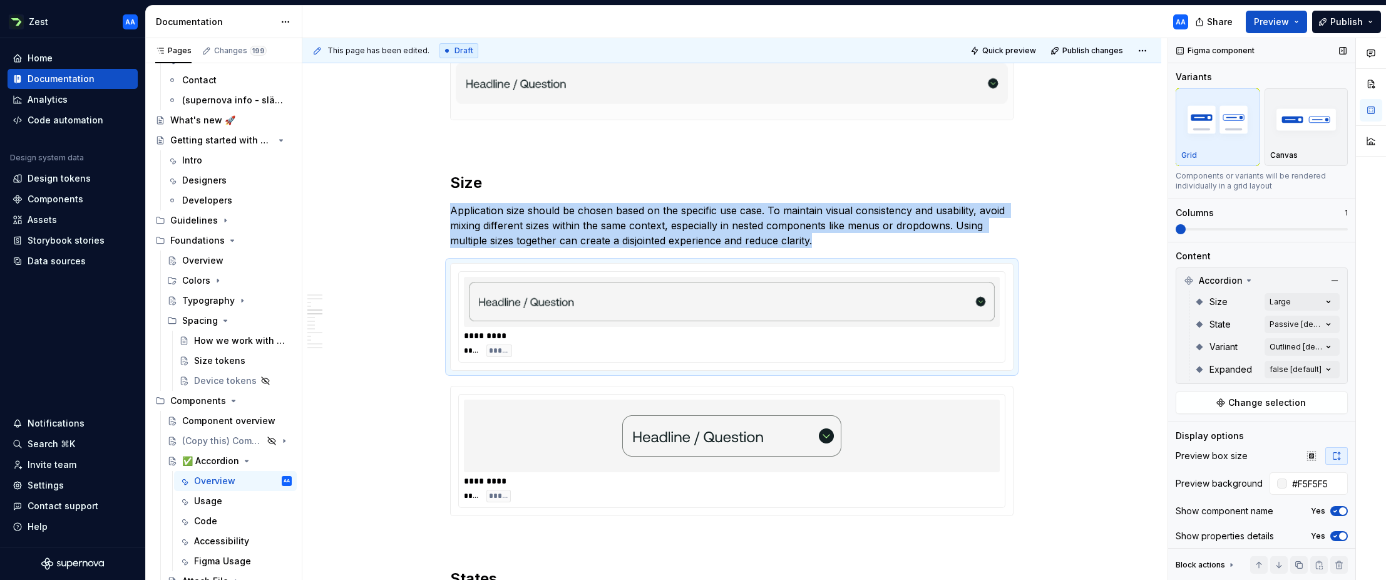
click at [1332, 452] on icon "button" at bounding box center [1337, 456] width 10 height 10
click at [1307, 451] on icon "button" at bounding box center [1312, 456] width 10 height 10
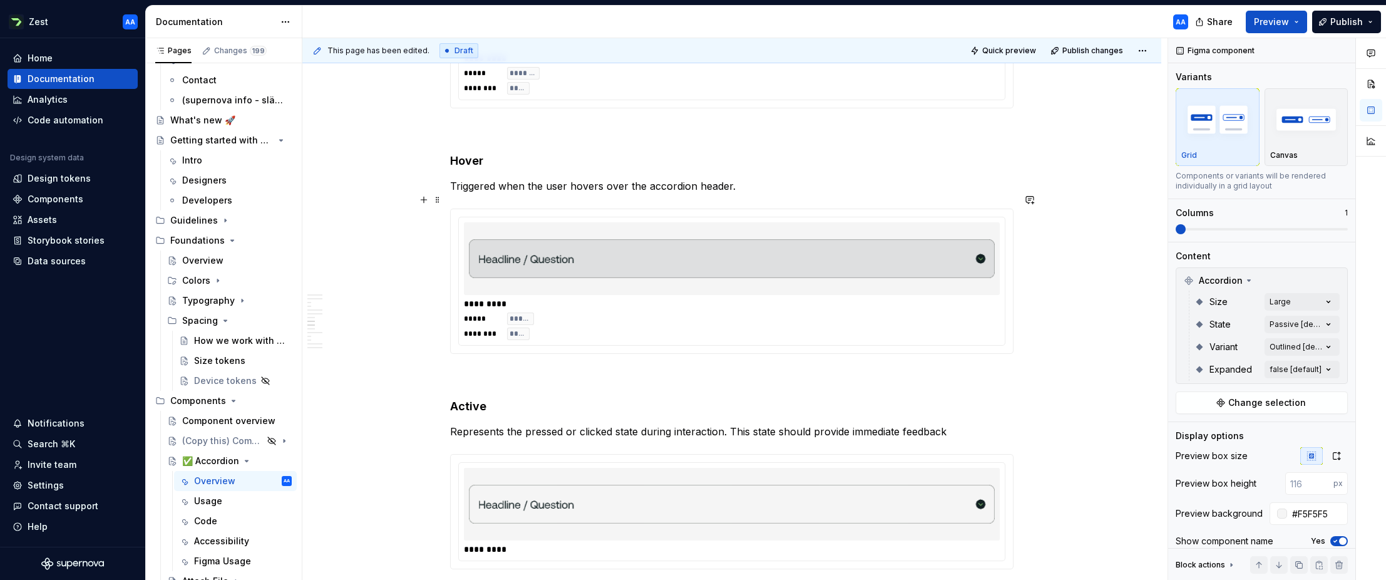
scroll to position [1669, 0]
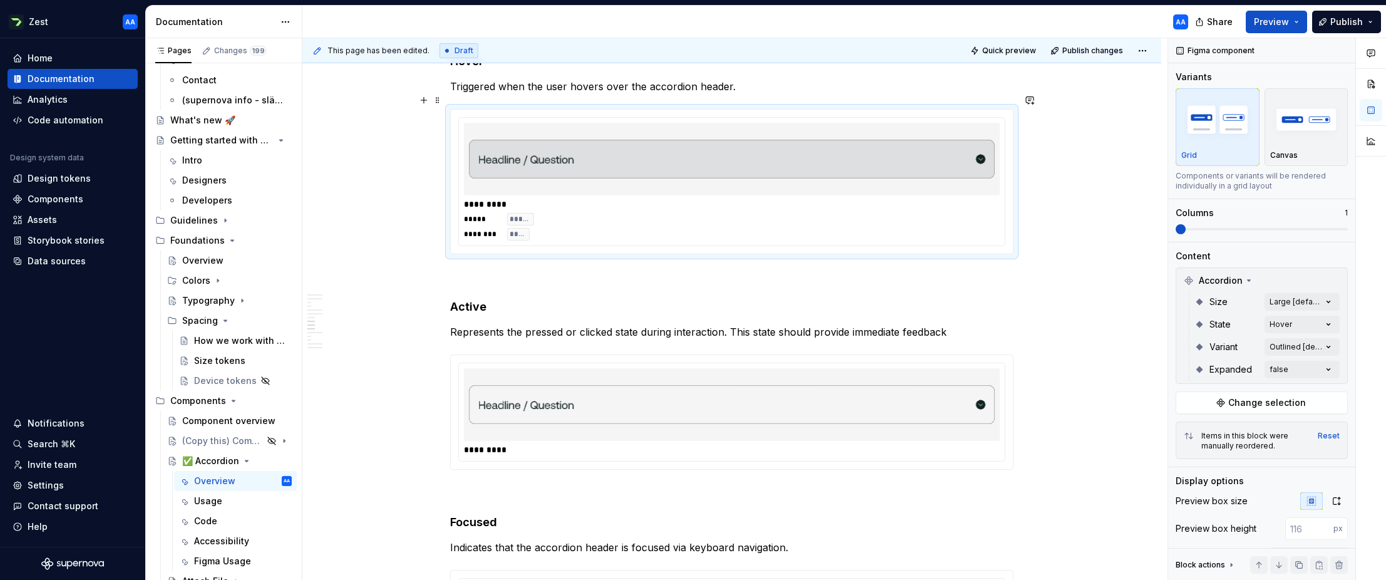
click at [968, 198] on div "*********" at bounding box center [732, 204] width 536 height 13
type textarea "*"
